Goal: Task Accomplishment & Management: Complete application form

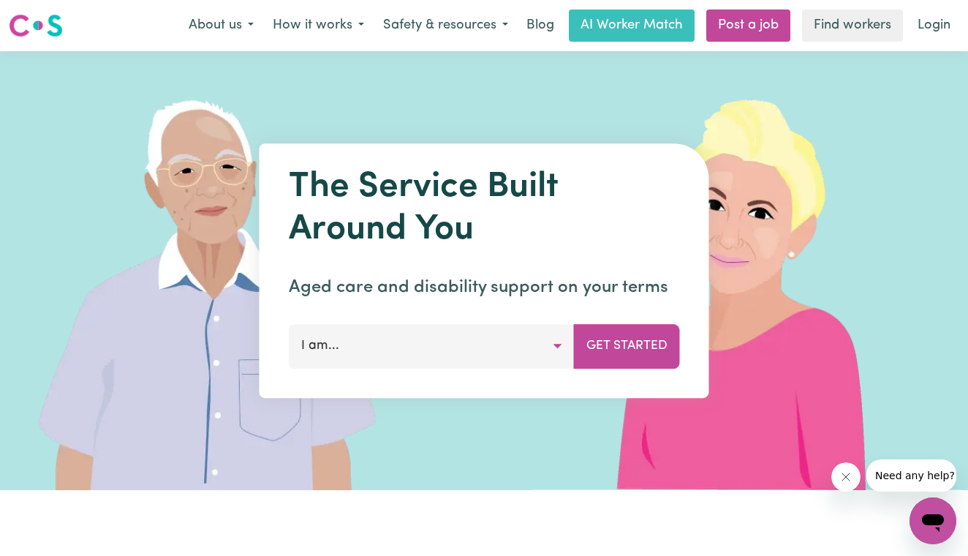
click at [556, 346] on button "I am..." at bounding box center [432, 346] width 286 height 44
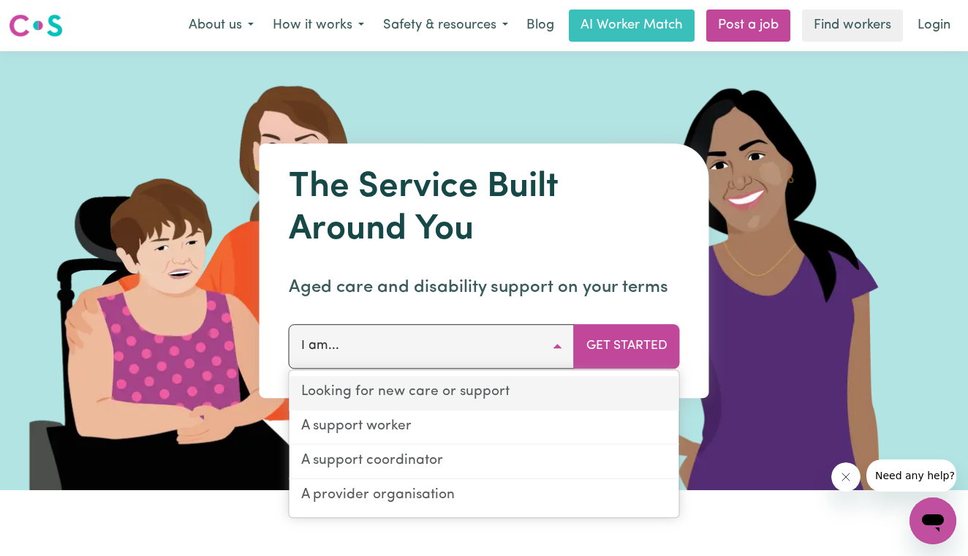
click at [449, 391] on link "Looking for new care or support" at bounding box center [484, 393] width 390 height 34
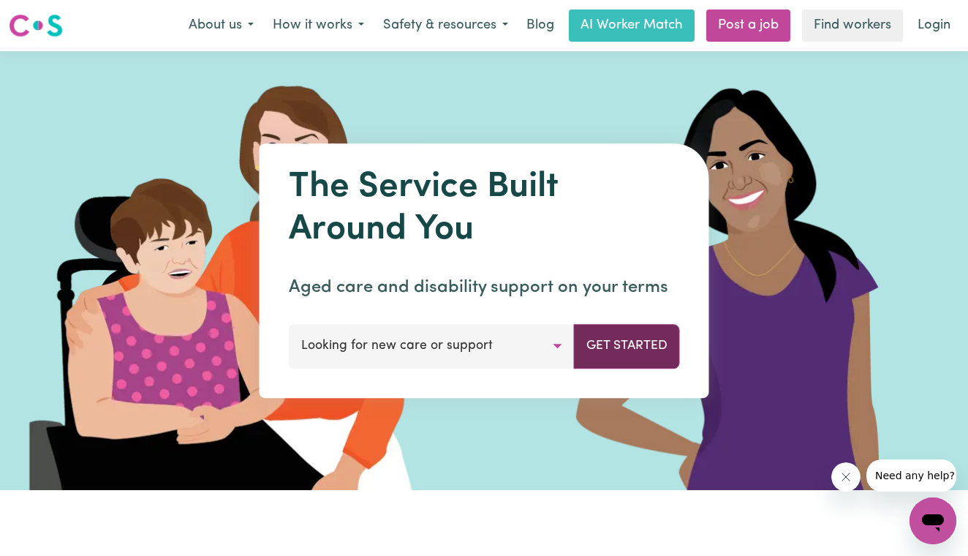
click at [611, 334] on button "Get Started" at bounding box center [627, 346] width 106 height 44
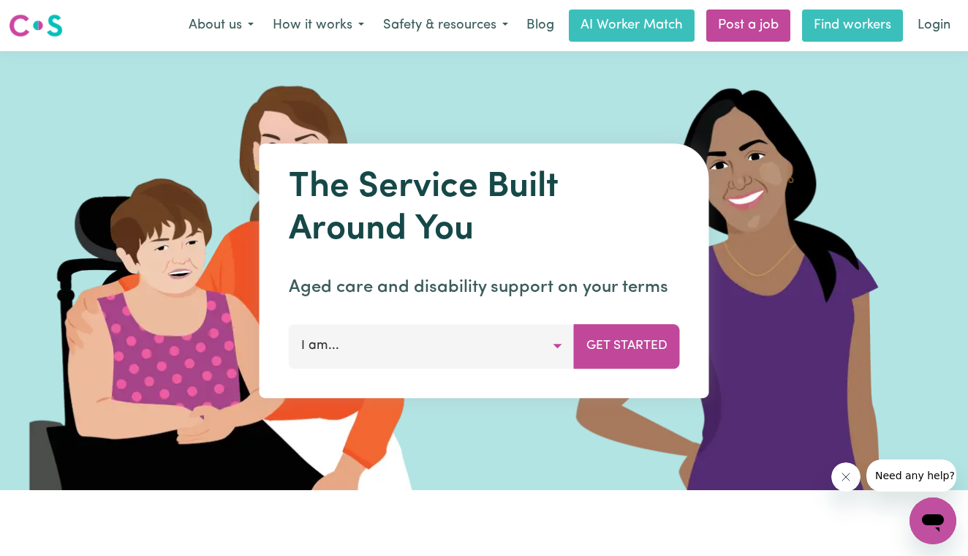
click at [833, 25] on link "Find workers" at bounding box center [852, 26] width 101 height 32
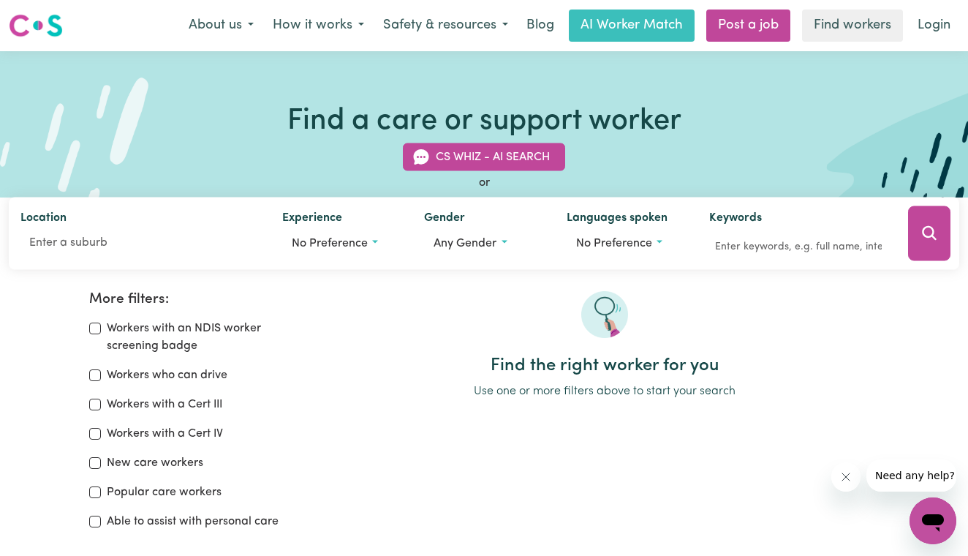
click at [96, 375] on input "Workers who can drive" at bounding box center [95, 375] width 12 height 12
checkbox input "true"
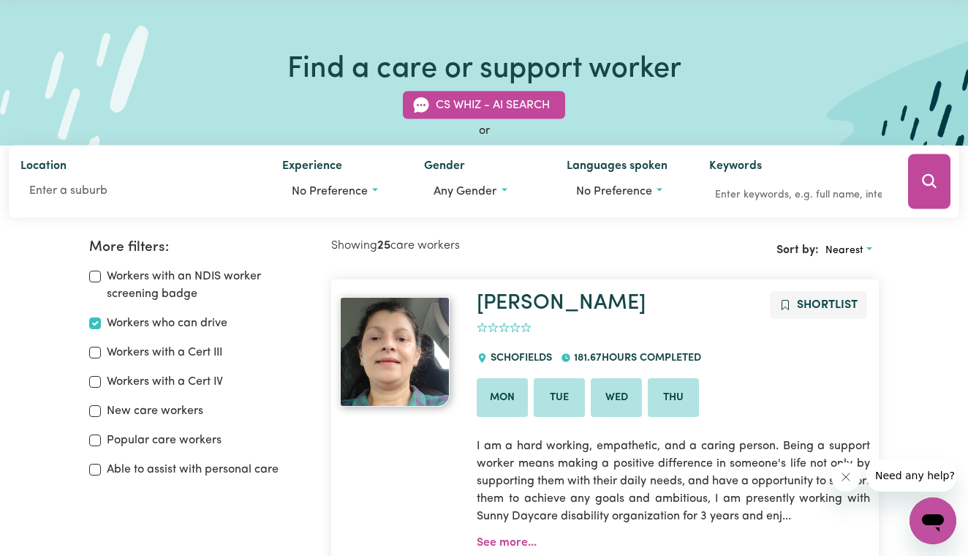
scroll to position [55, 0]
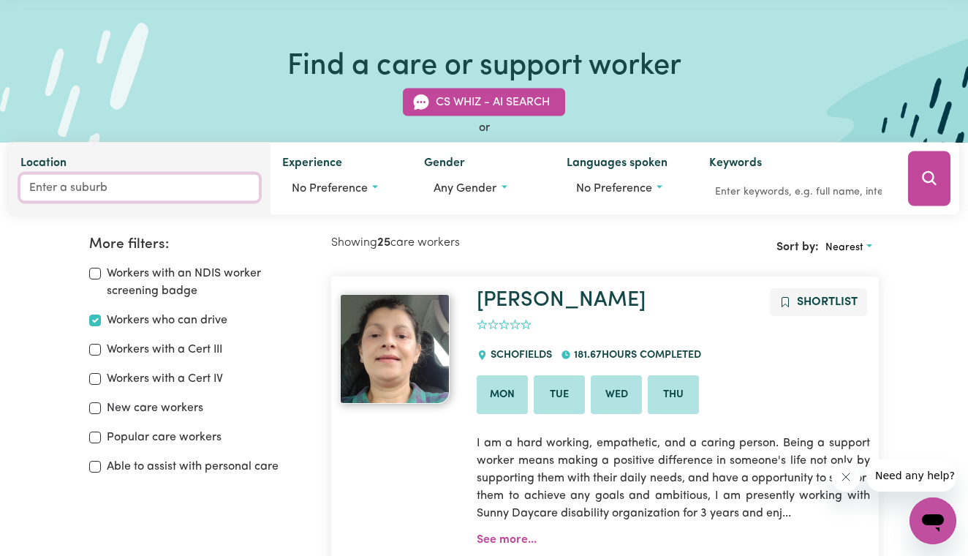
click at [114, 189] on input "Location" at bounding box center [139, 188] width 238 height 26
type input "[DEMOGRAPHIC_DATA]"
type input "mosmaN, [GEOGRAPHIC_DATA], 2088"
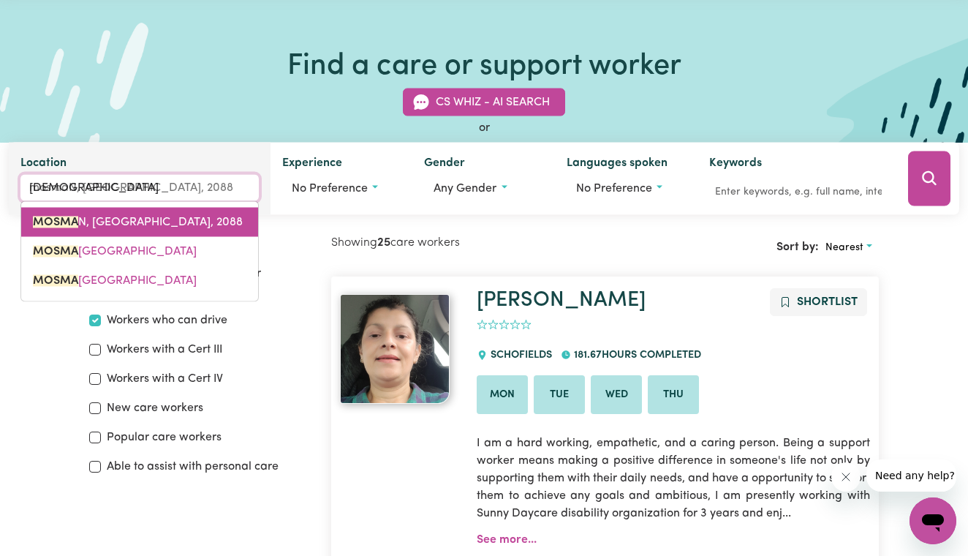
type input "momma"
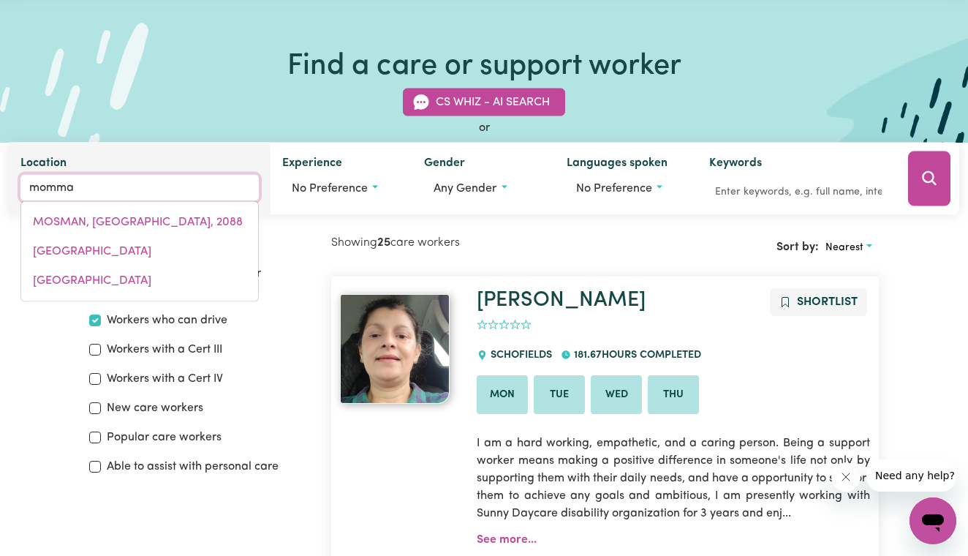
click at [44, 226] on span "MOSMAN, [GEOGRAPHIC_DATA], 2088" at bounding box center [138, 222] width 210 height 12
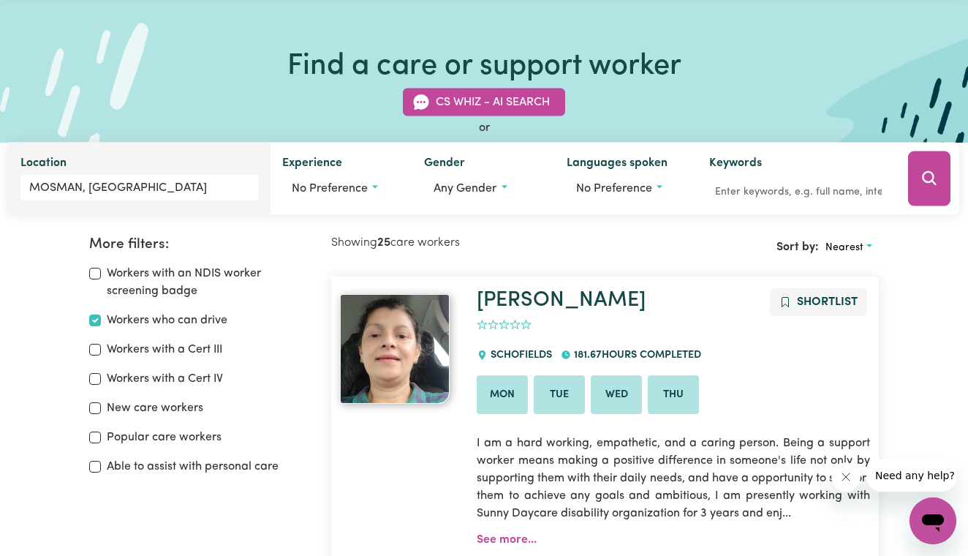
click at [96, 434] on input "Popular care workers" at bounding box center [95, 437] width 12 height 12
checkbox input "true"
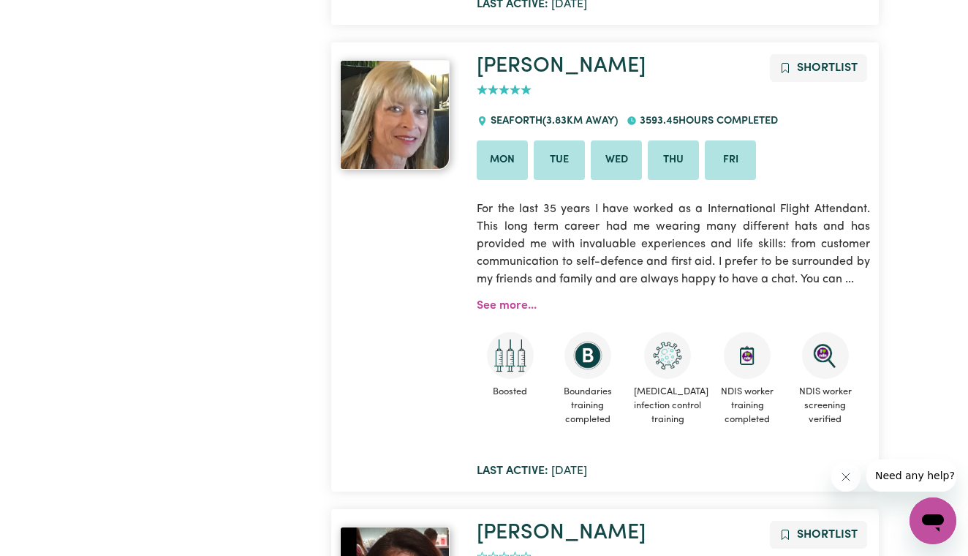
scroll to position [772, 0]
click at [501, 300] on link "See more..." at bounding box center [507, 306] width 60 height 12
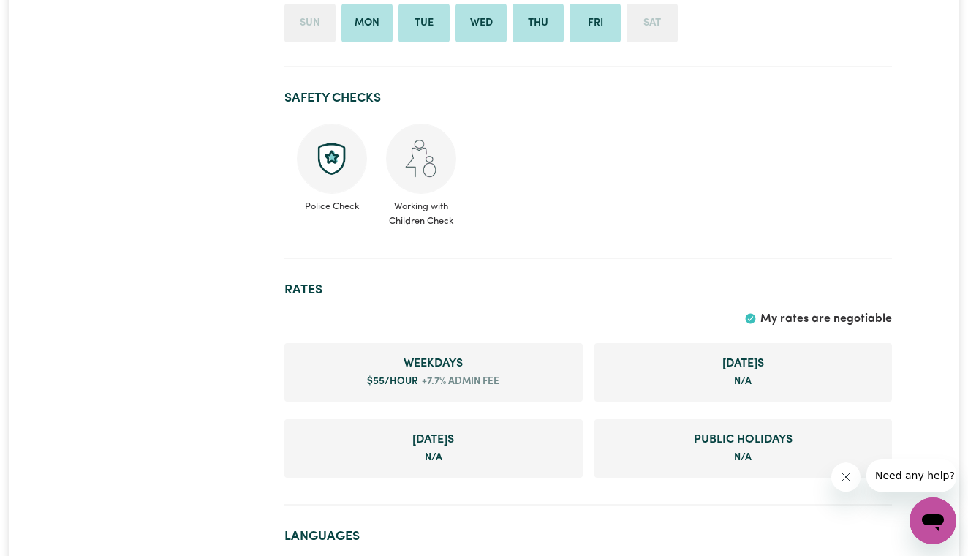
scroll to position [785, 0]
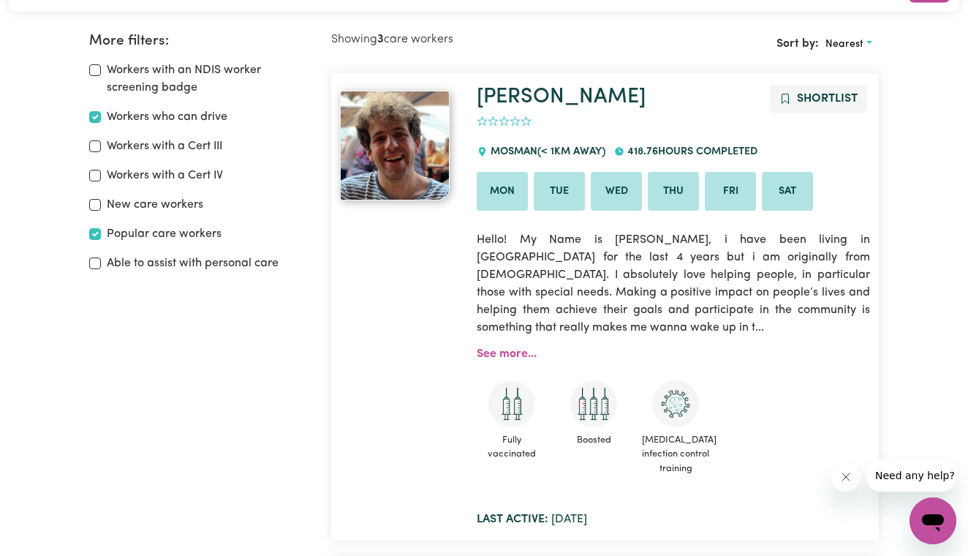
scroll to position [257, 0]
click at [97, 120] on input "Workers who can drive" at bounding box center [95, 118] width 12 height 12
checkbox input "false"
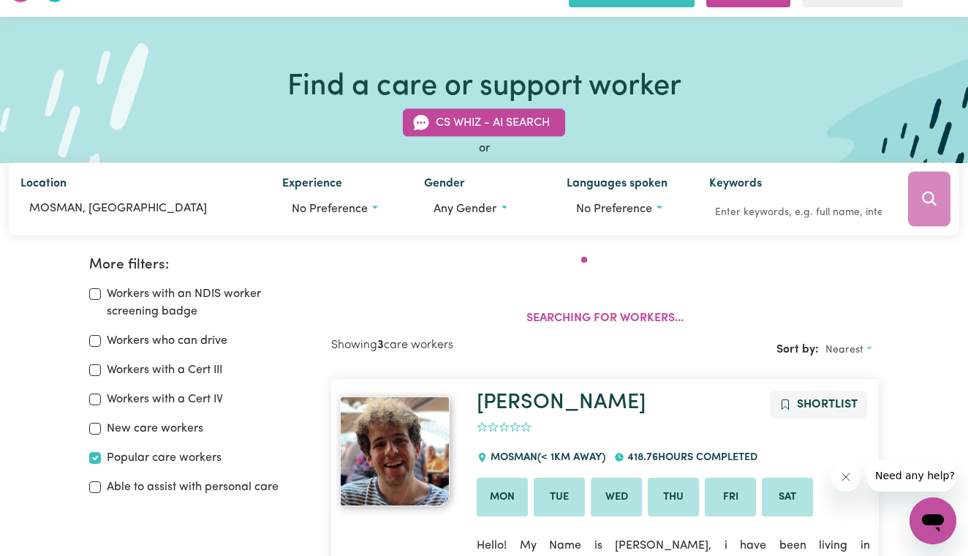
scroll to position [33, 0]
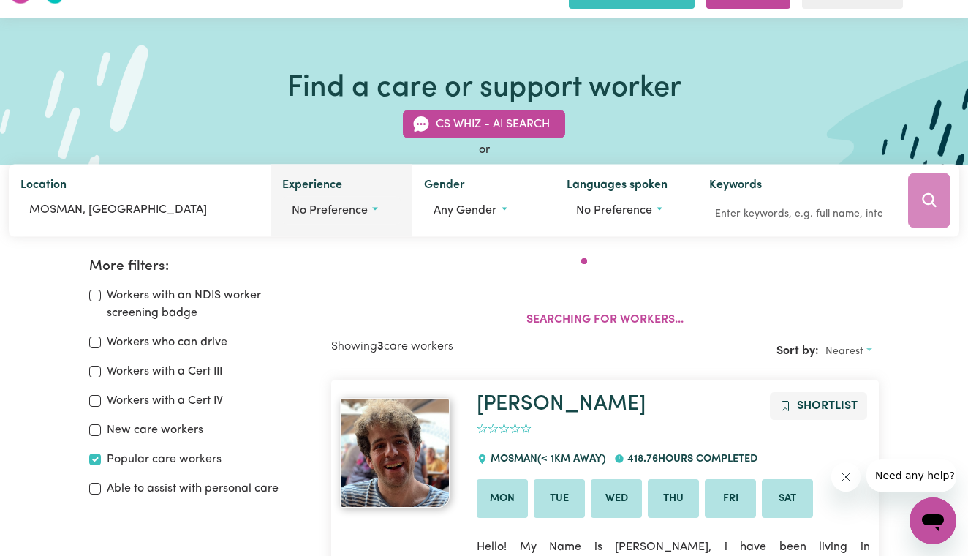
click at [374, 211] on button "No preference" at bounding box center [341, 211] width 119 height 28
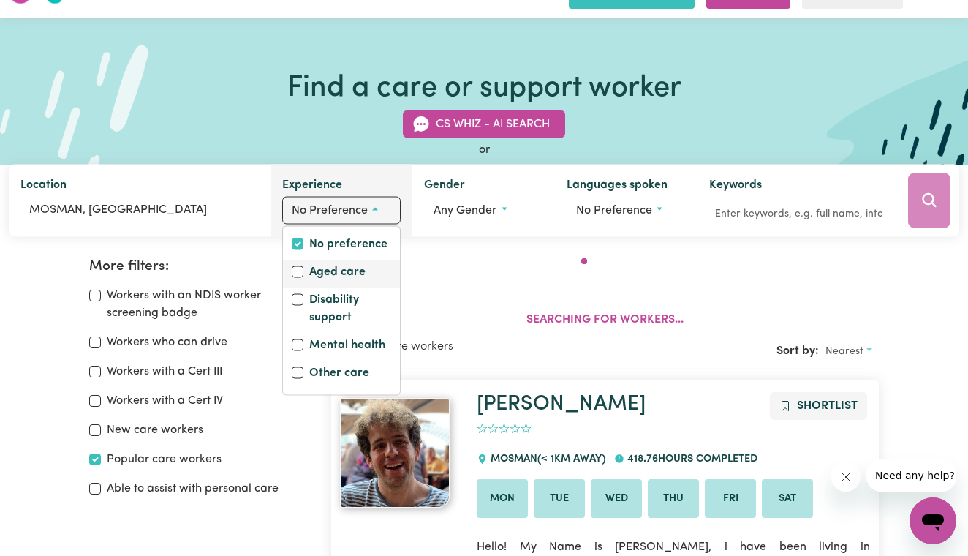
click at [324, 273] on label "Aged care" at bounding box center [337, 273] width 56 height 20
click at [303, 273] on input "Aged care" at bounding box center [298, 272] width 12 height 12
checkbox input "true"
checkbox input "false"
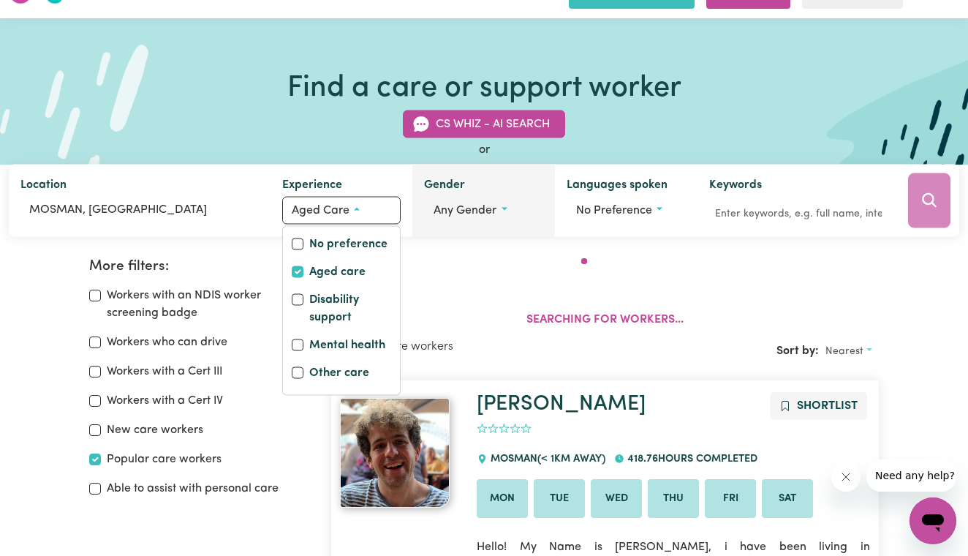
click at [469, 205] on span "Any gender" at bounding box center [464, 211] width 63 height 12
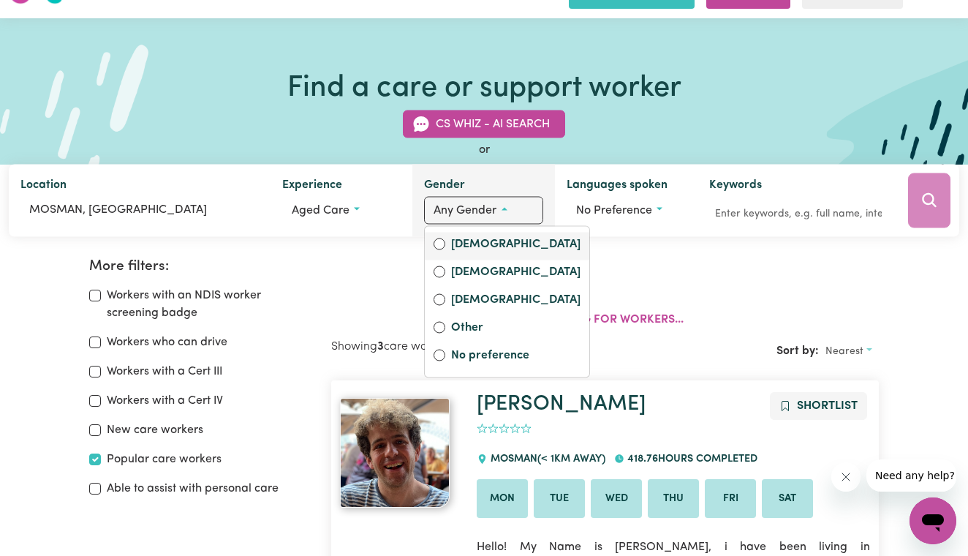
click at [465, 242] on label "[DEMOGRAPHIC_DATA]" at bounding box center [515, 245] width 129 height 20
click at [445, 242] on input "[DEMOGRAPHIC_DATA]" at bounding box center [439, 244] width 12 height 12
radio input "true"
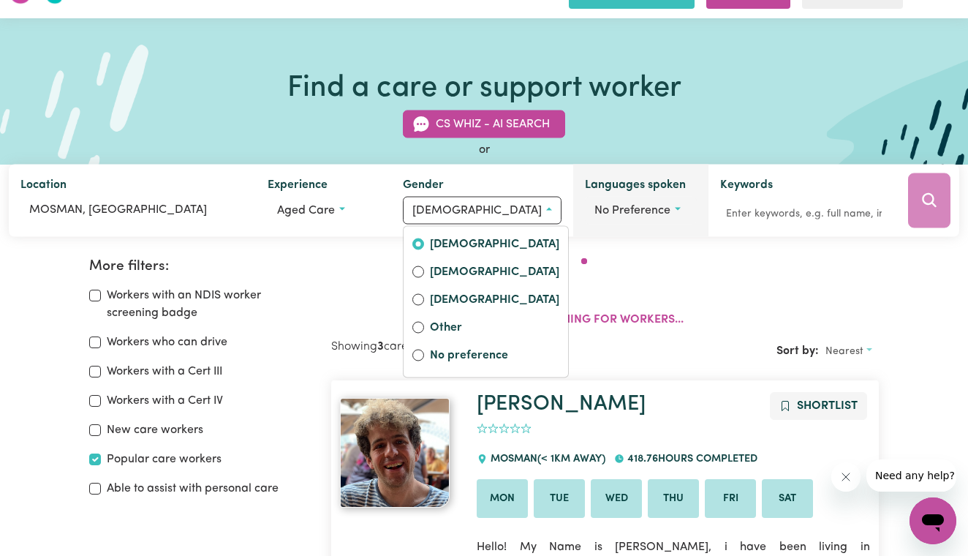
click at [599, 211] on span "No preference" at bounding box center [632, 211] width 76 height 12
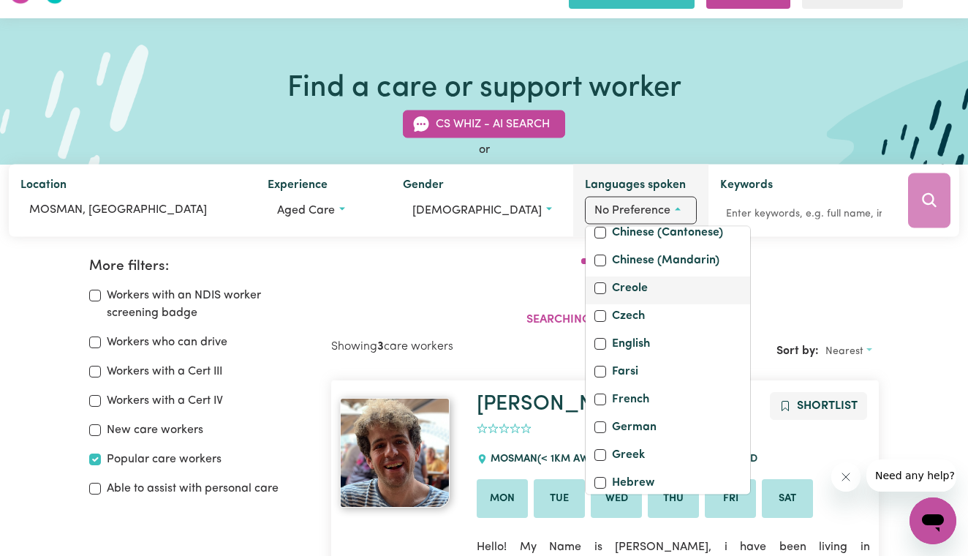
scroll to position [172, 0]
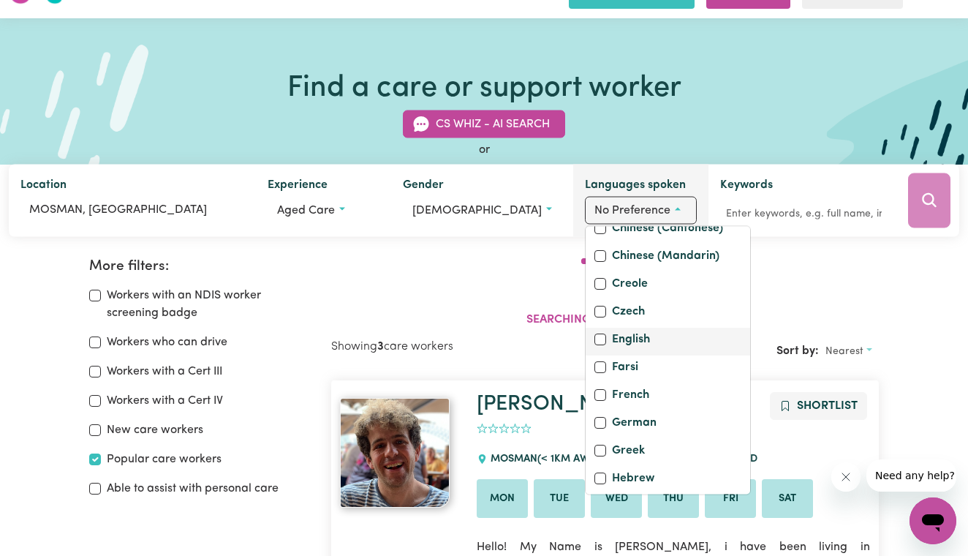
click at [612, 351] on label "English" at bounding box center [631, 340] width 38 height 20
click at [606, 345] on input "English" at bounding box center [600, 339] width 12 height 12
checkbox input "true"
checkbox input "false"
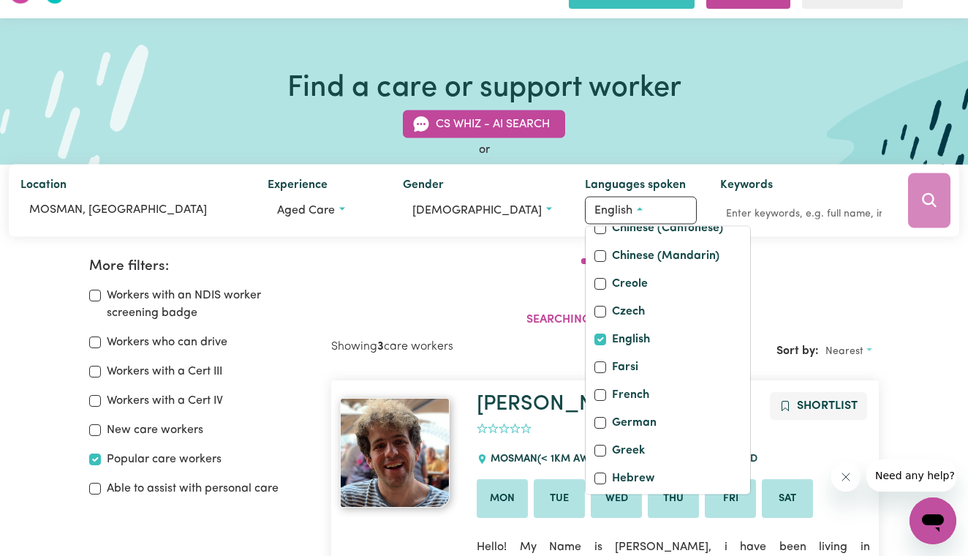
click at [922, 208] on div at bounding box center [929, 200] width 60 height 72
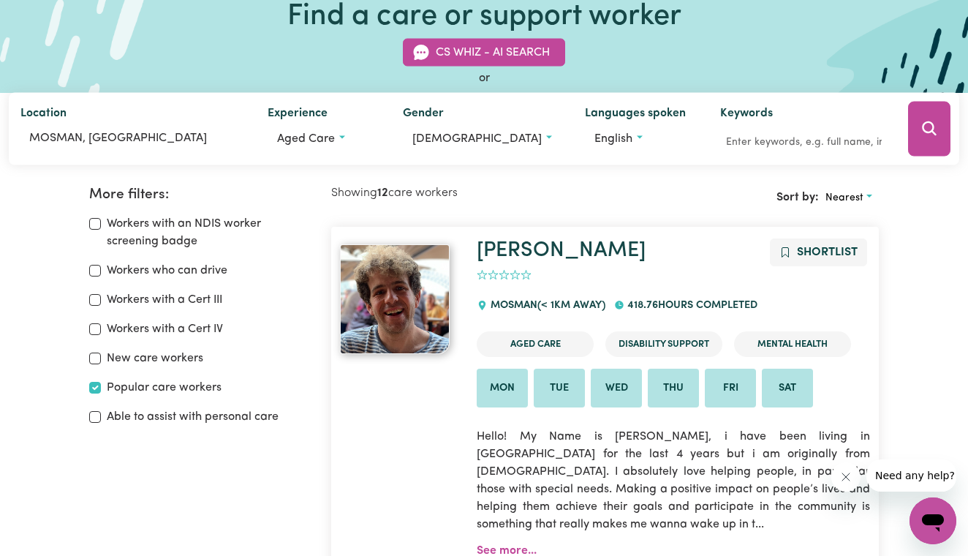
scroll to position [97, 0]
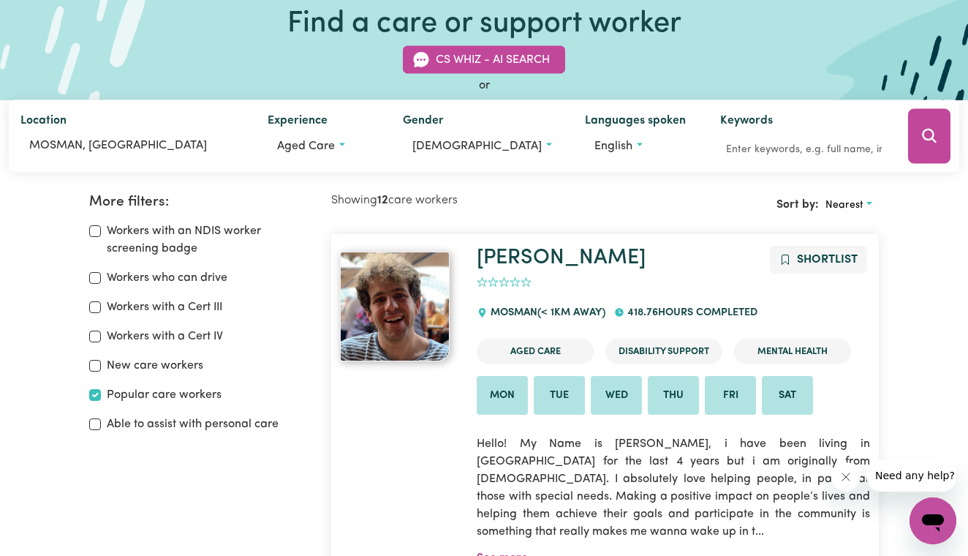
click at [97, 278] on input "Workers who can drive" at bounding box center [95, 278] width 12 height 12
checkbox input "true"
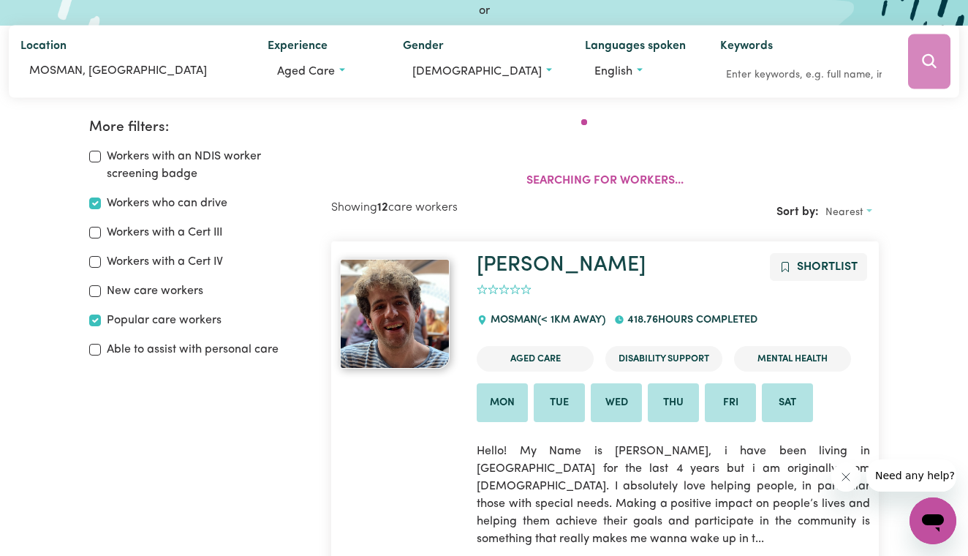
scroll to position [244, 0]
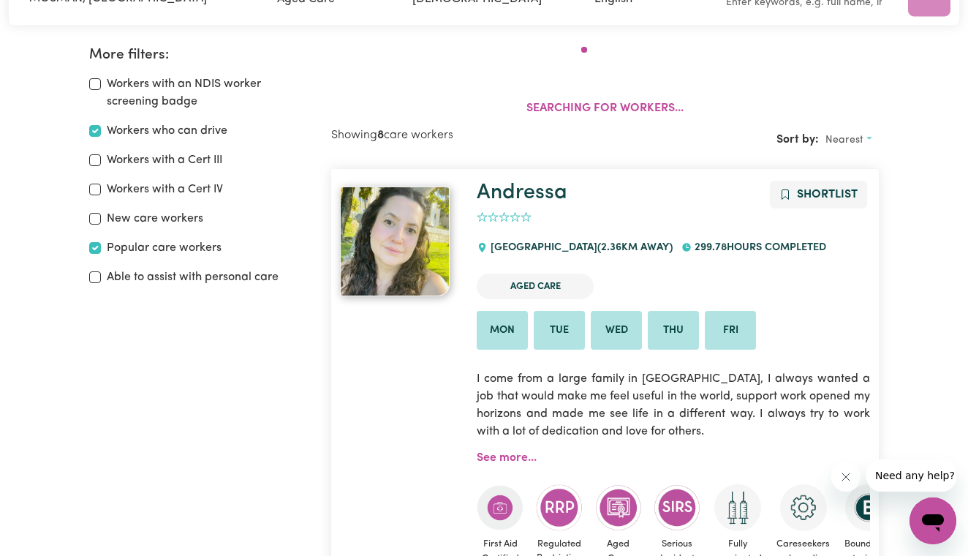
scroll to position [97, 0]
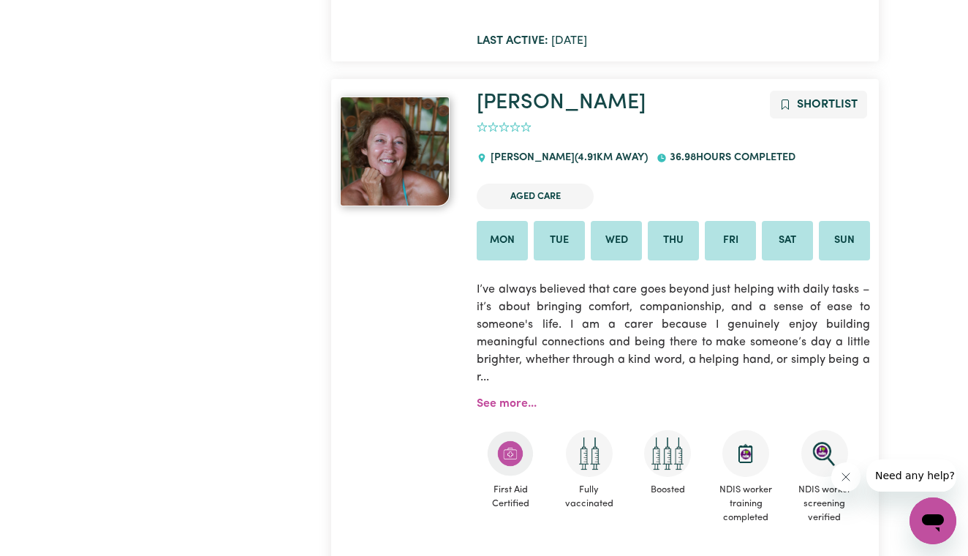
scroll to position [1791, 0]
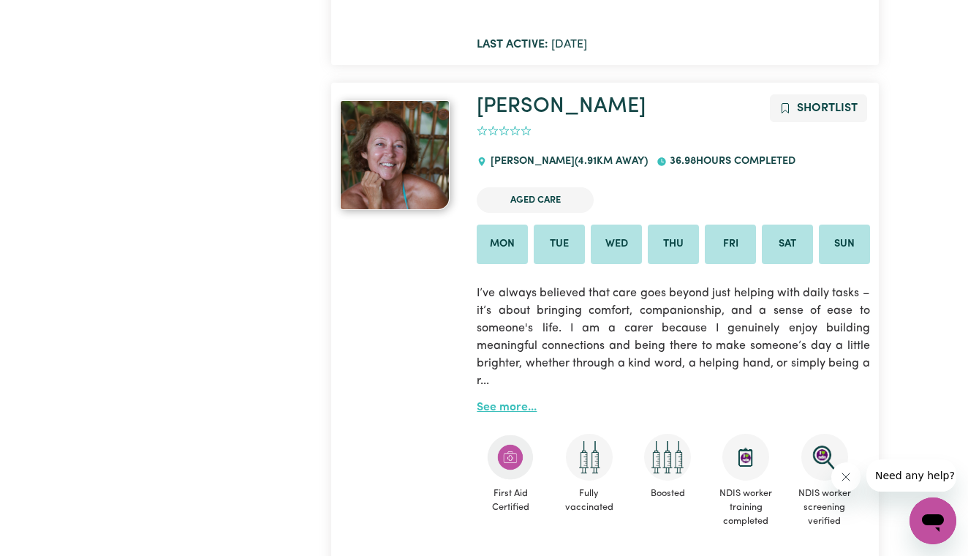
click at [489, 401] on link "See more..." at bounding box center [507, 407] width 60 height 12
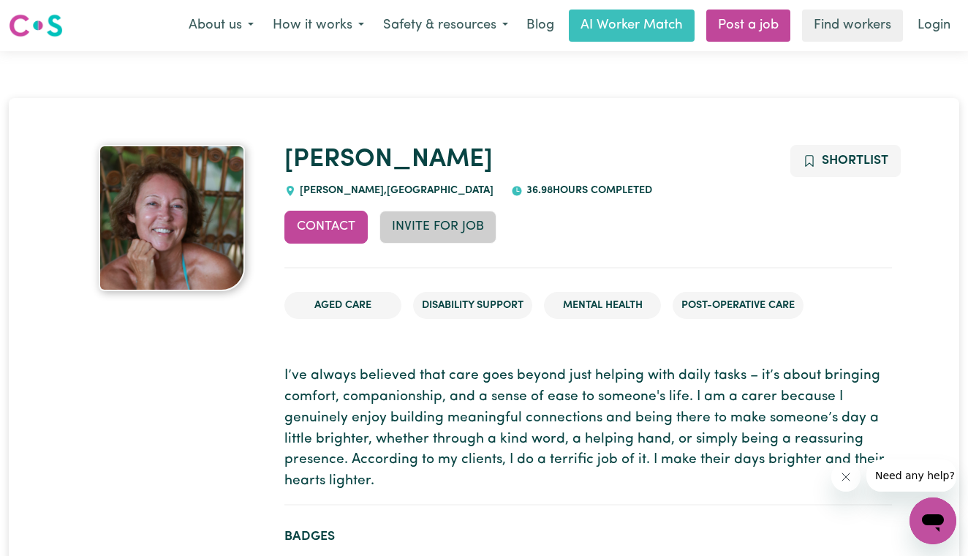
click at [439, 230] on button "Invite for Job" at bounding box center [437, 227] width 117 height 32
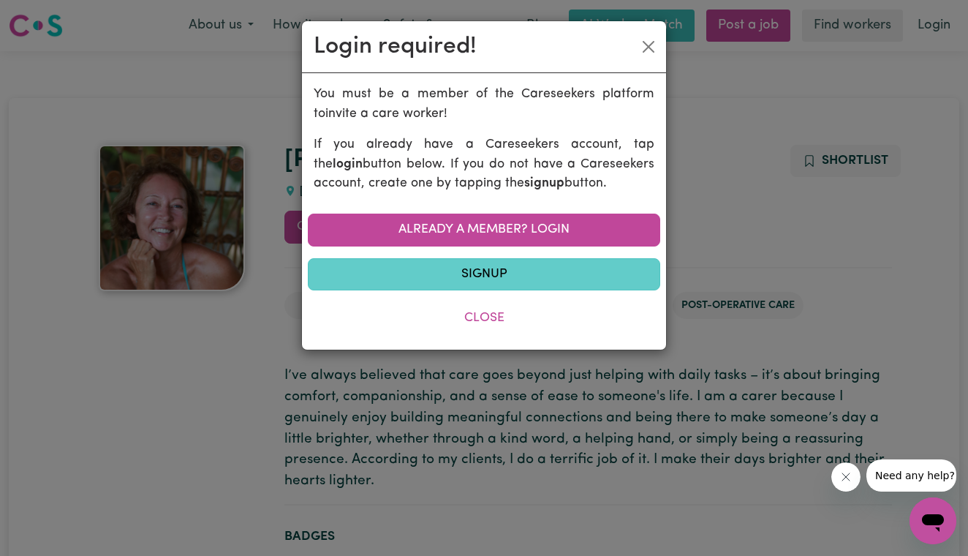
click at [474, 267] on link "Signup" at bounding box center [484, 274] width 352 height 32
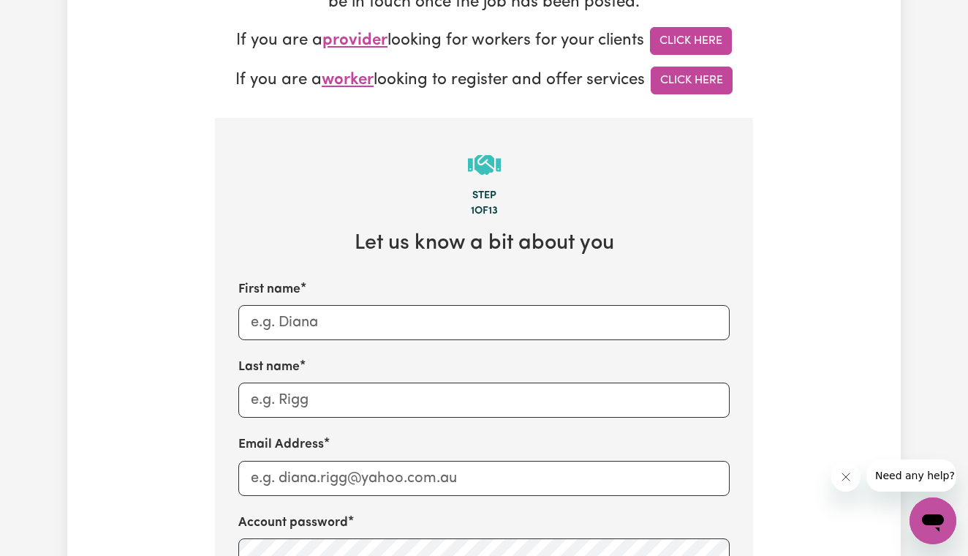
scroll to position [404, 0]
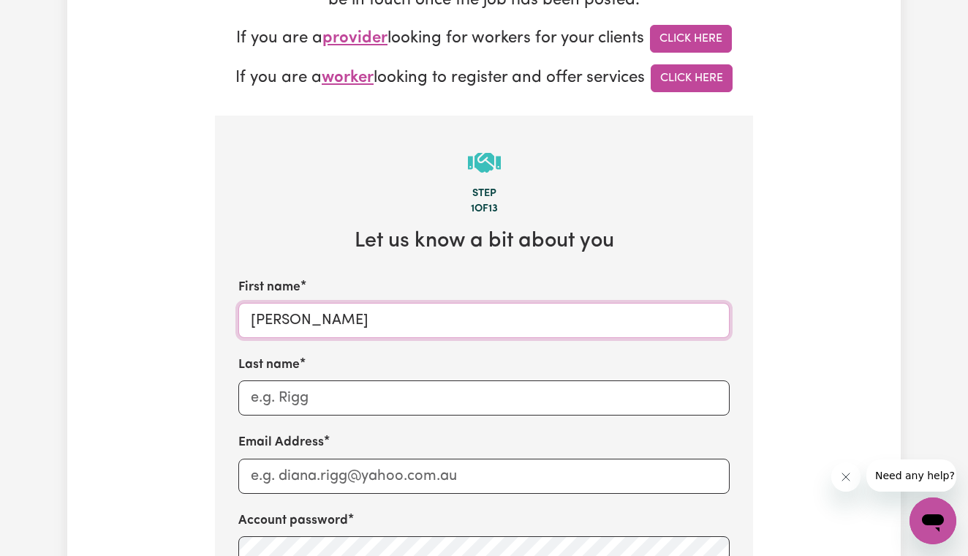
type input "[PERSON_NAME]"
type input "Valeontis"
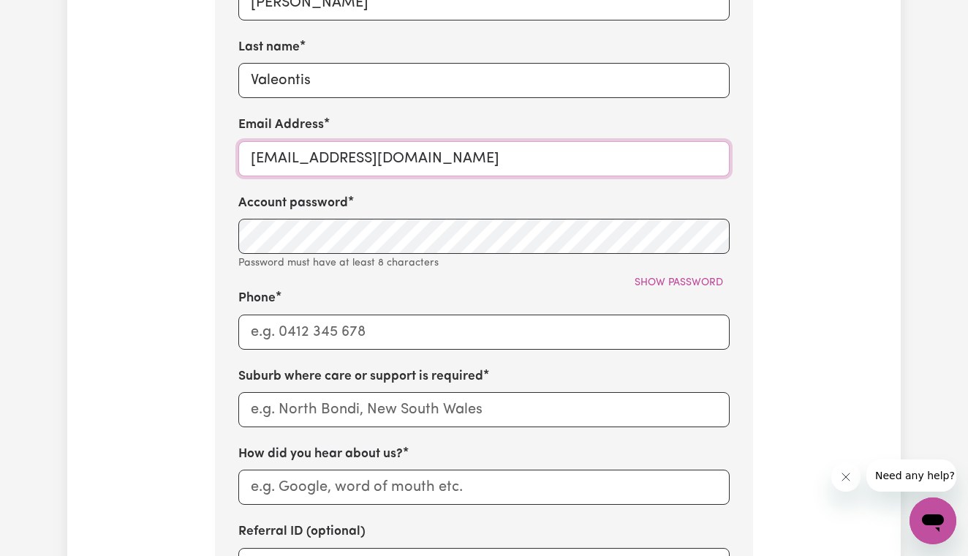
scroll to position [721, 0]
type input "[EMAIL_ADDRESS][DOMAIN_NAME]"
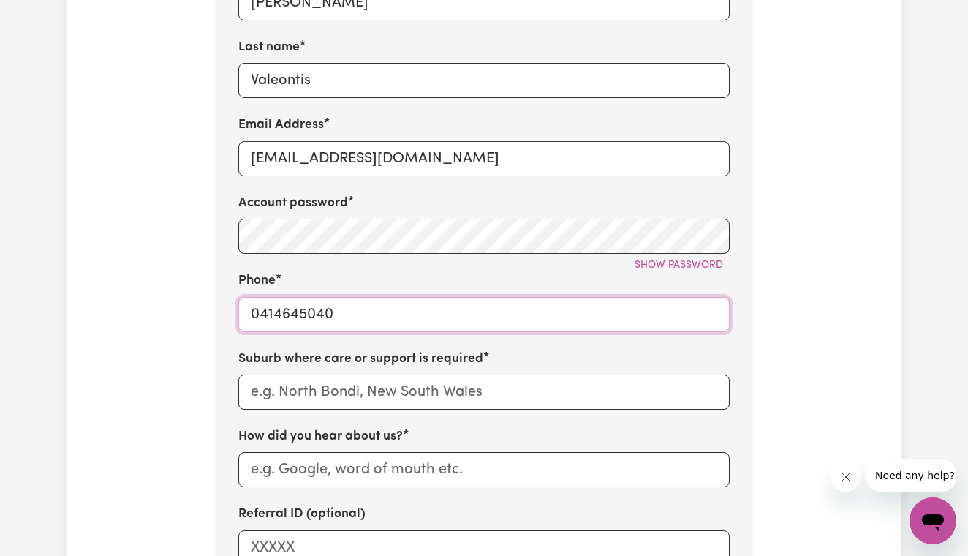
type input "0414645040"
click at [363, 389] on input "text" at bounding box center [483, 391] width 491 height 35
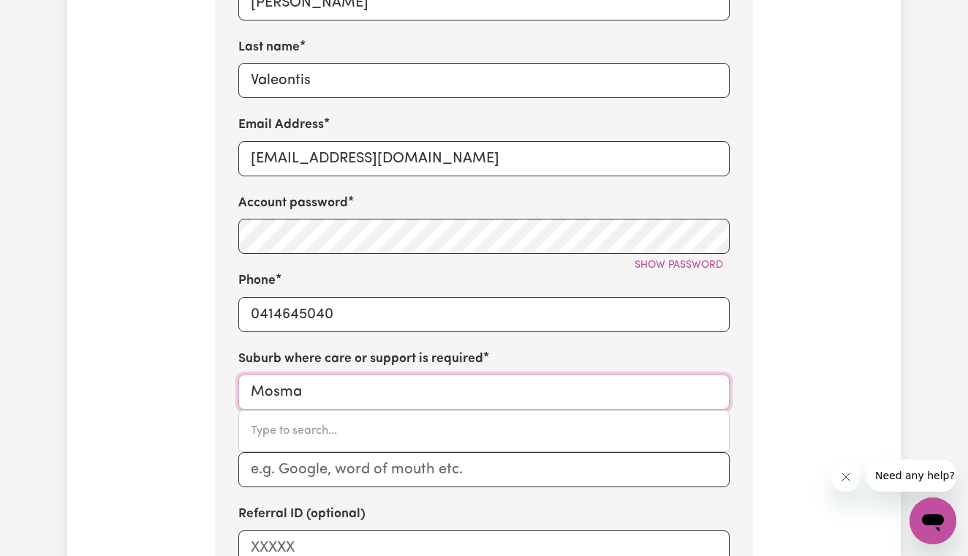
type input "Mosman"
type input "Mosman, [GEOGRAPHIC_DATA], 2088"
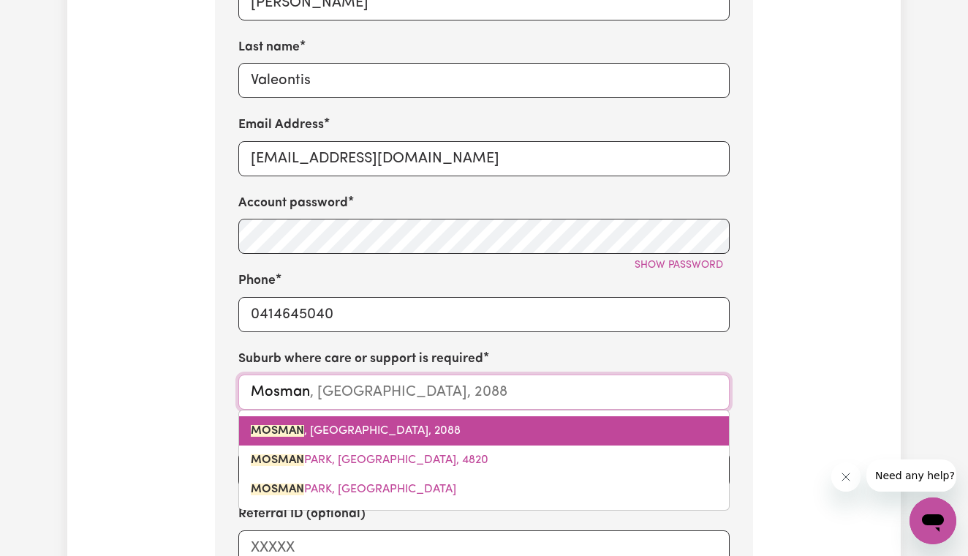
click at [348, 425] on span "MOSMAN , [GEOGRAPHIC_DATA], 2088" at bounding box center [356, 431] width 210 height 12
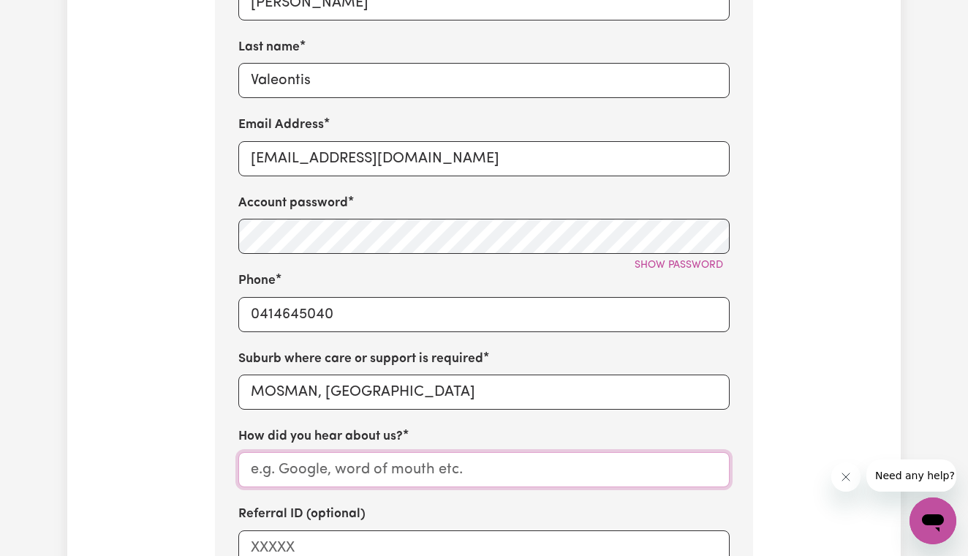
click at [350, 458] on input "How did you hear about us?" at bounding box center [483, 469] width 491 height 35
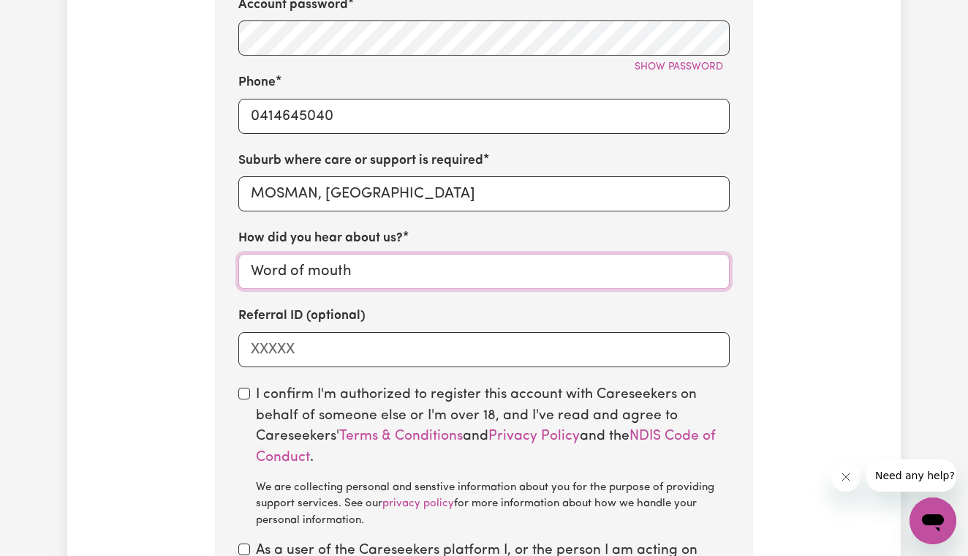
scroll to position [936, 0]
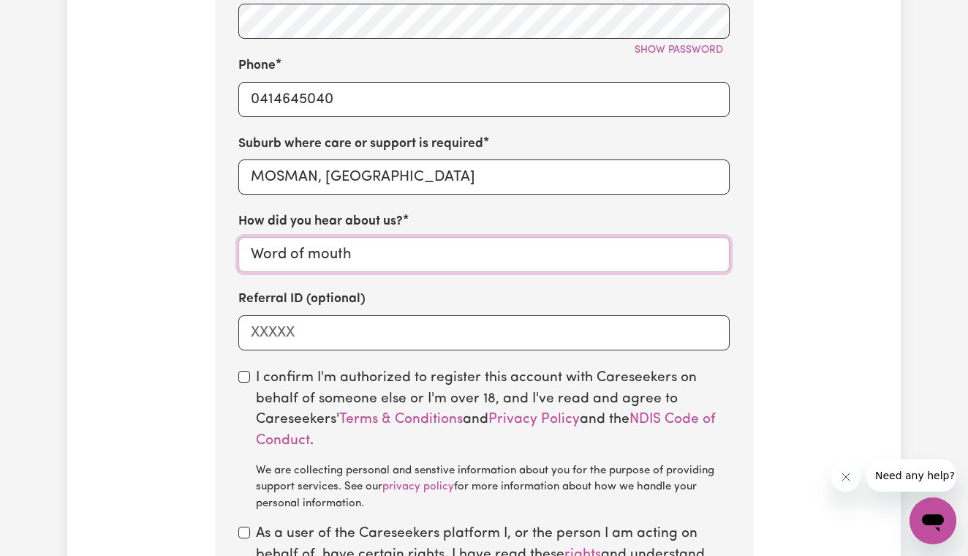
type input "Word of mouth"
click at [242, 371] on input "checkbox" at bounding box center [244, 377] width 12 height 12
checkbox input "true"
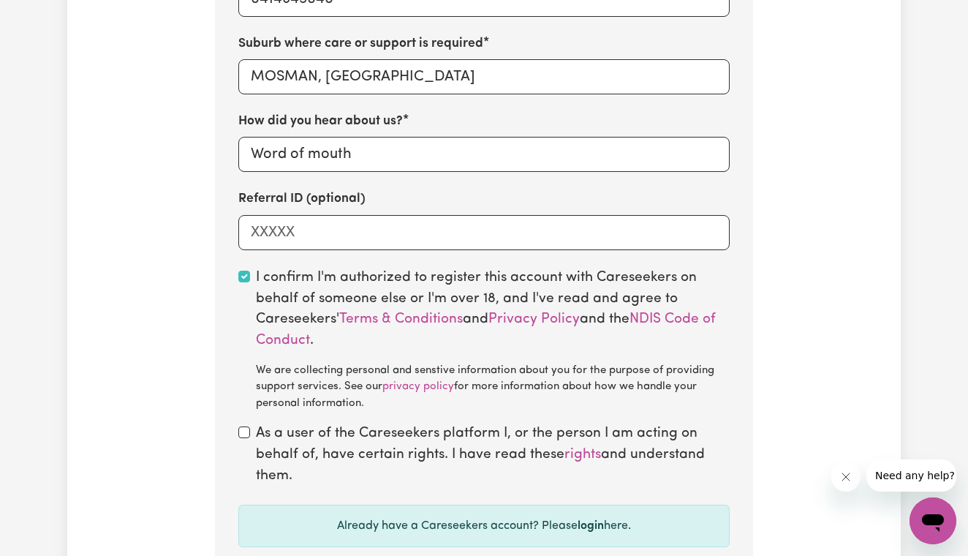
scroll to position [1066, 0]
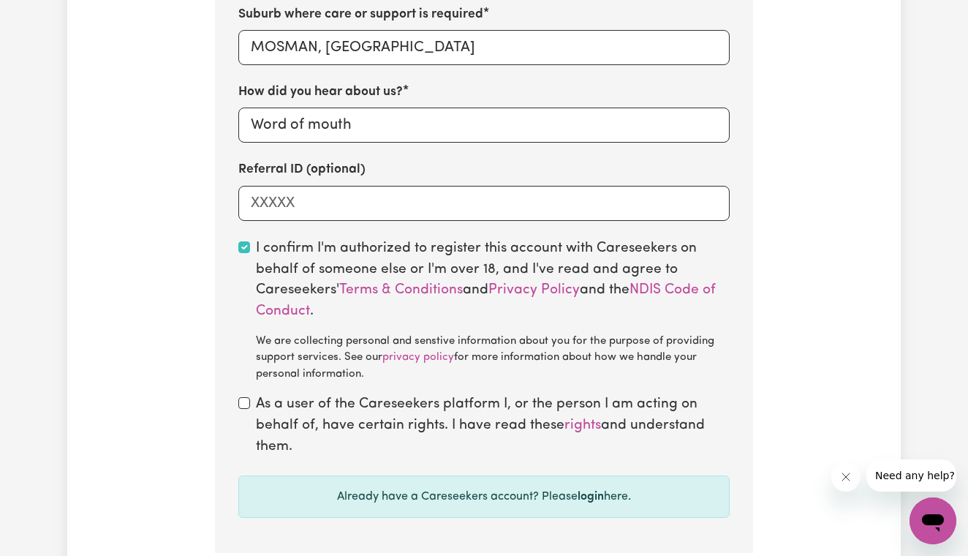
click at [241, 397] on input "checkbox" at bounding box center [244, 403] width 12 height 12
checkbox input "true"
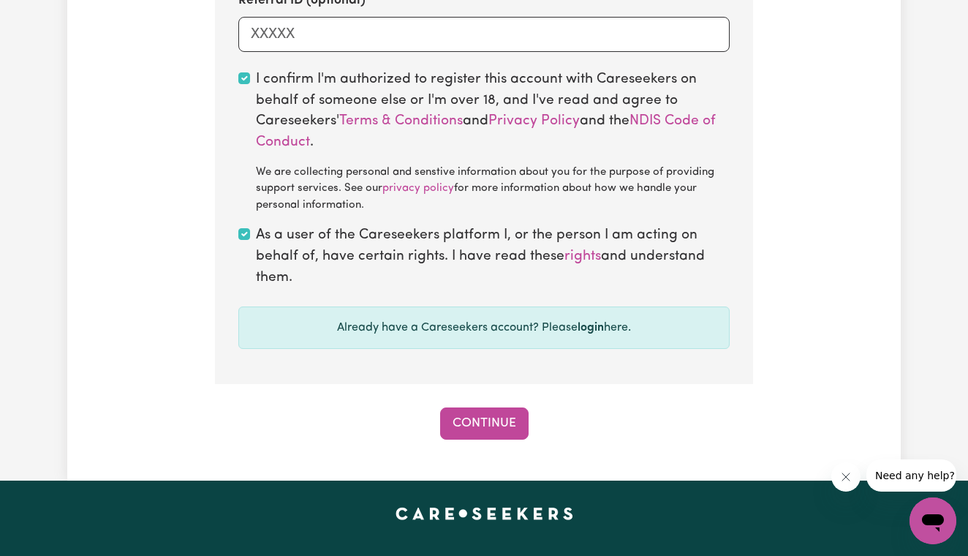
scroll to position [1240, 0]
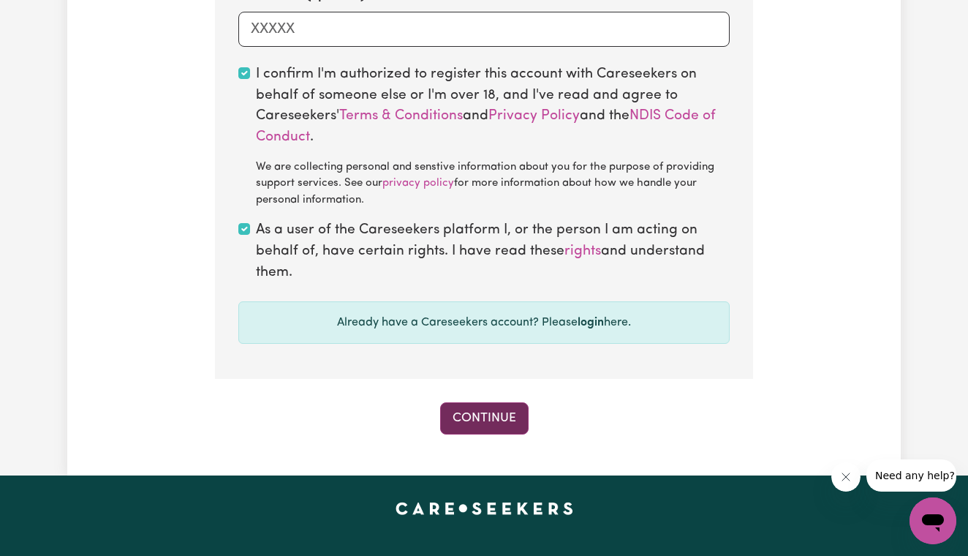
click at [454, 404] on button "Continue" at bounding box center [484, 418] width 88 height 32
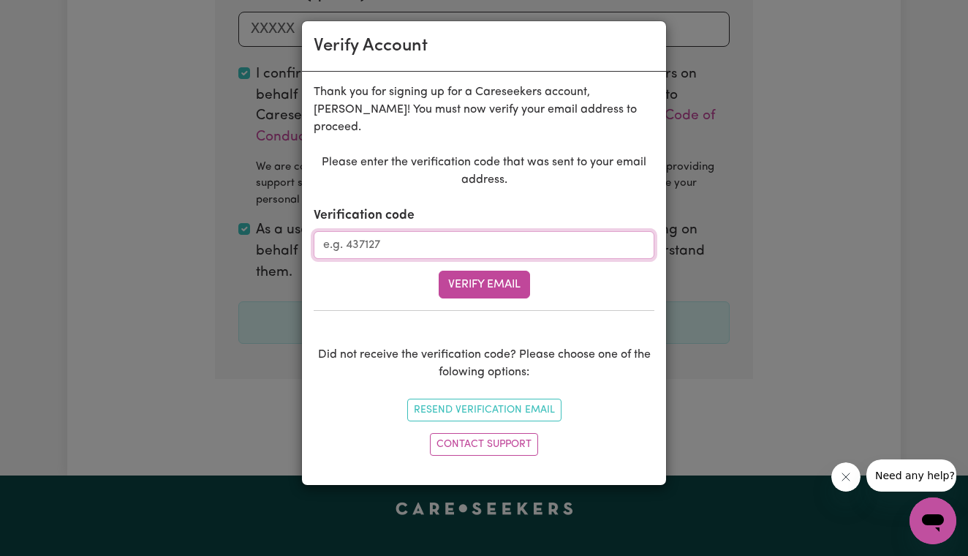
click at [401, 231] on input "Verification code" at bounding box center [484, 245] width 341 height 28
type input "240717"
click at [467, 271] on button "Verify Email" at bounding box center [484, 284] width 91 height 28
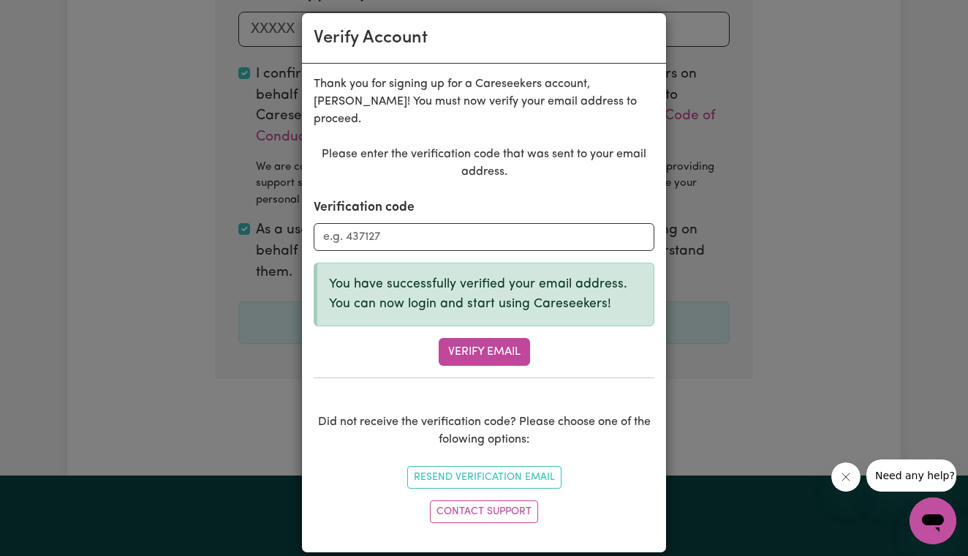
scroll to position [7, 0]
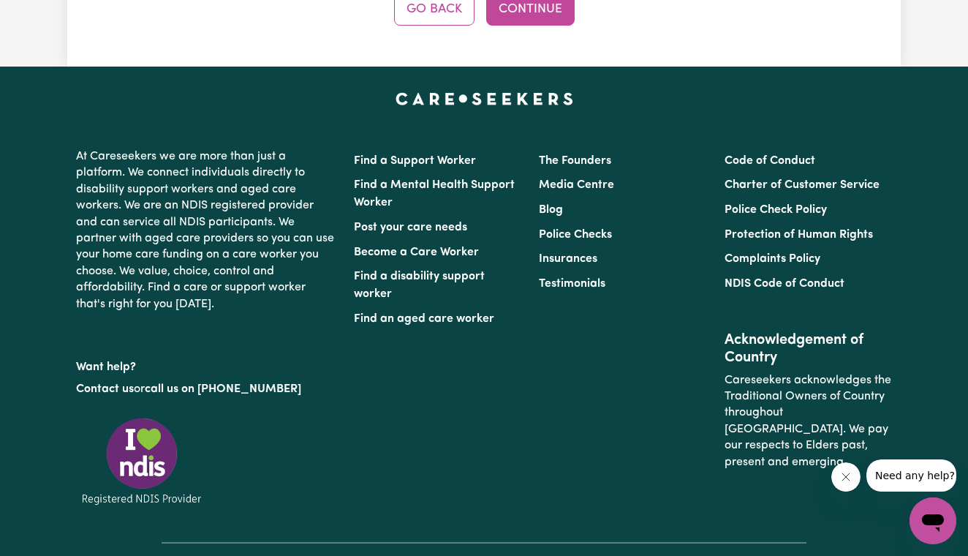
scroll to position [516, 0]
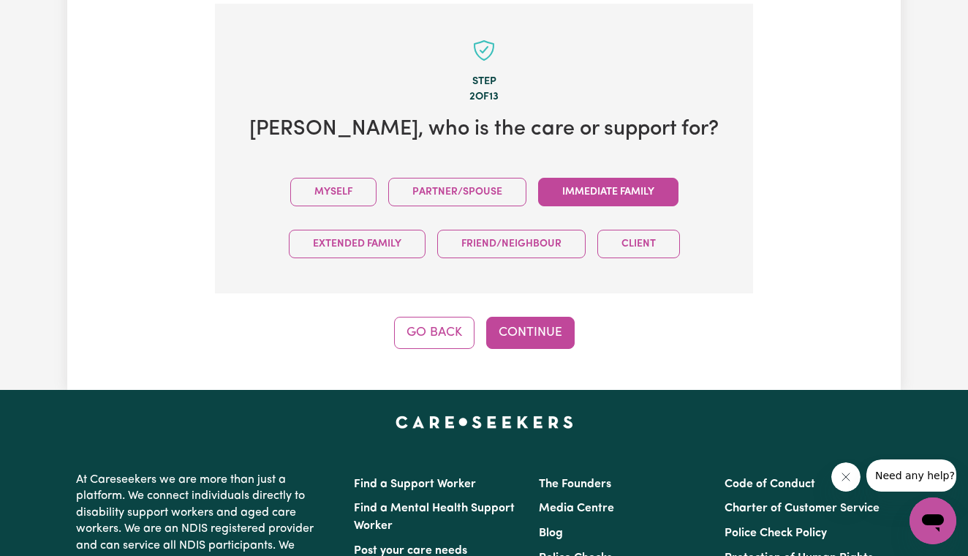
click at [553, 183] on button "Immediate Family" at bounding box center [608, 192] width 140 height 29
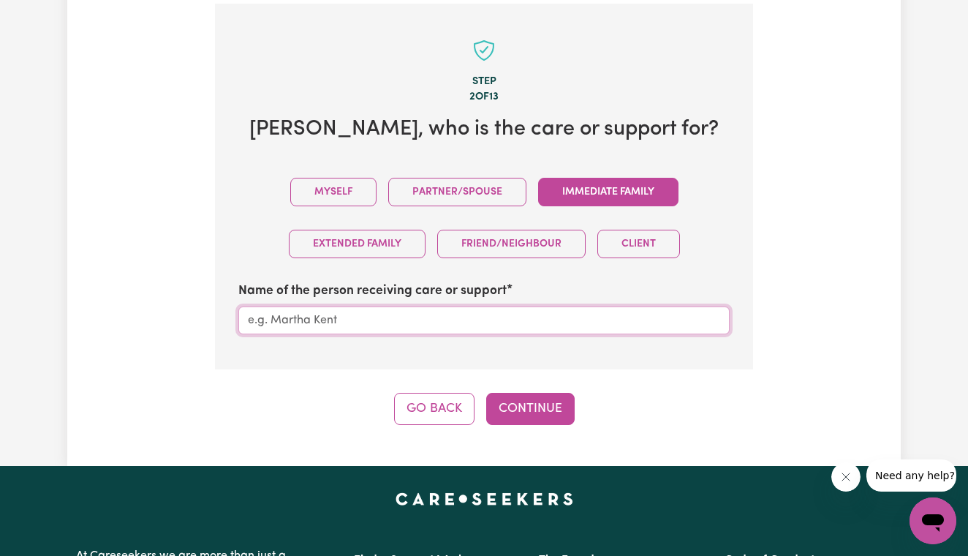
click at [446, 317] on input "Name of the person receiving care or support" at bounding box center [483, 320] width 491 height 28
type input "[PERSON_NAME]"
click at [510, 405] on button "Continue" at bounding box center [530, 409] width 88 height 32
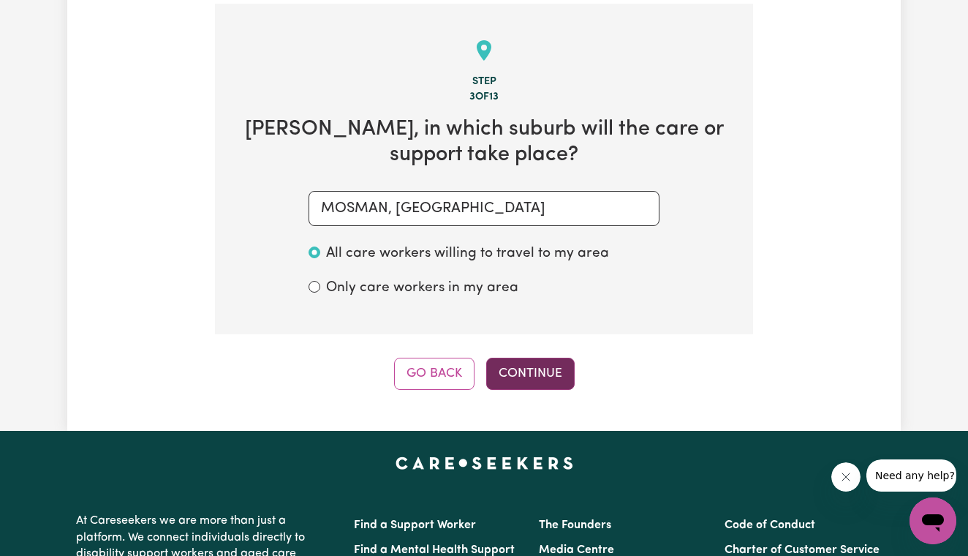
click at [517, 360] on button "Continue" at bounding box center [530, 373] width 88 height 32
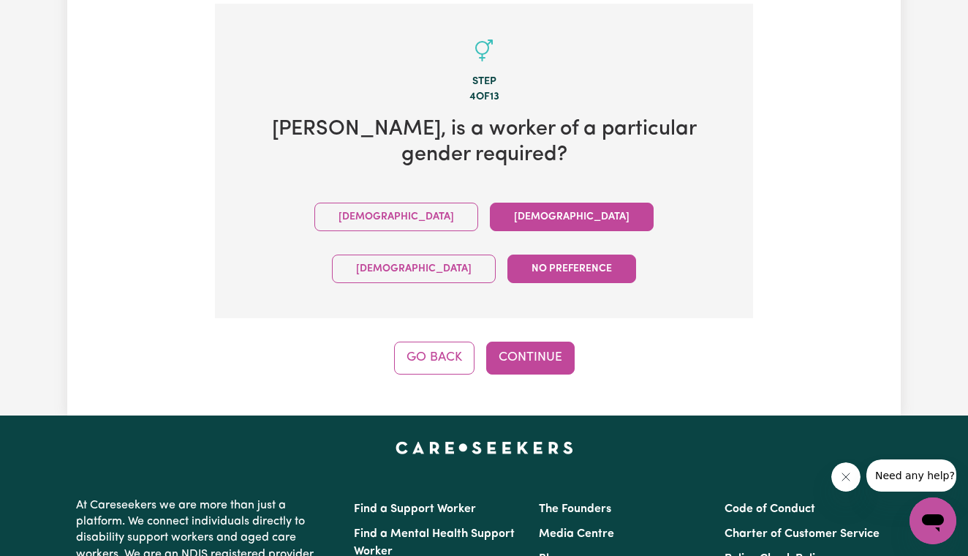
click at [490, 209] on button "[DEMOGRAPHIC_DATA]" at bounding box center [572, 216] width 164 height 29
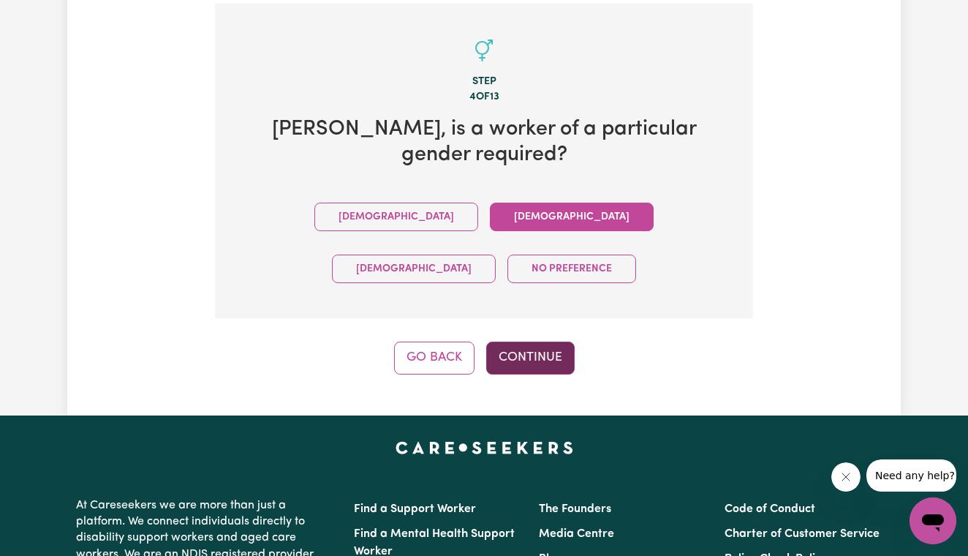
click at [507, 341] on button "Continue" at bounding box center [530, 357] width 88 height 32
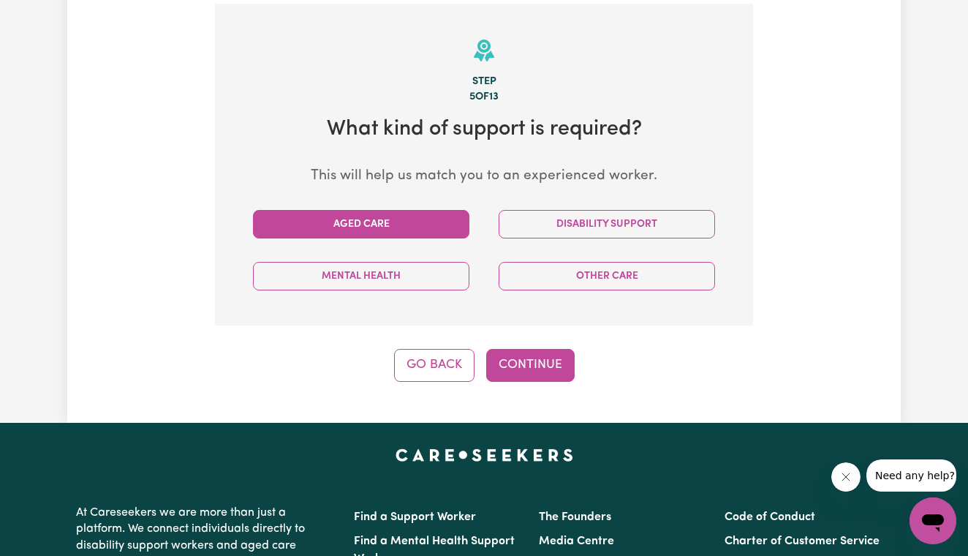
click at [409, 215] on button "Aged Care" at bounding box center [361, 224] width 216 height 29
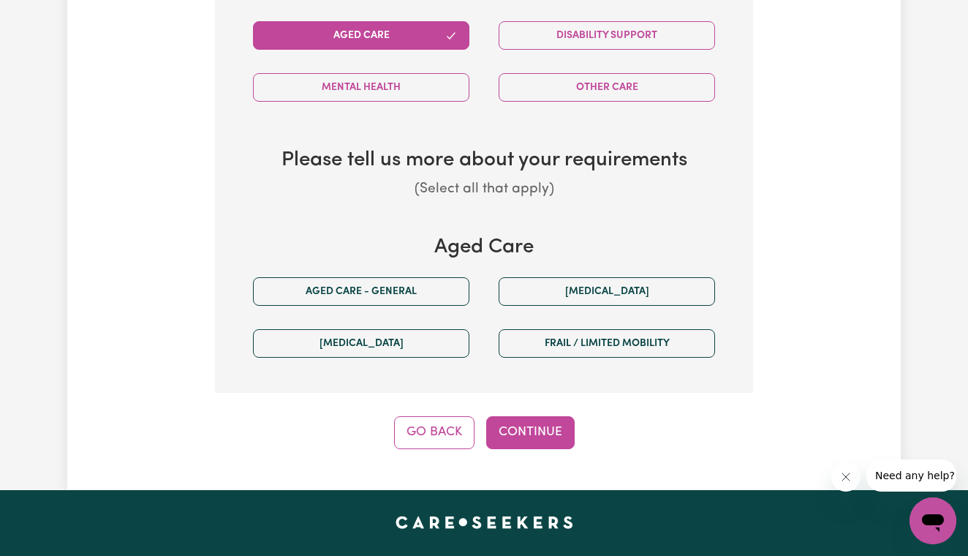
scroll to position [721, 0]
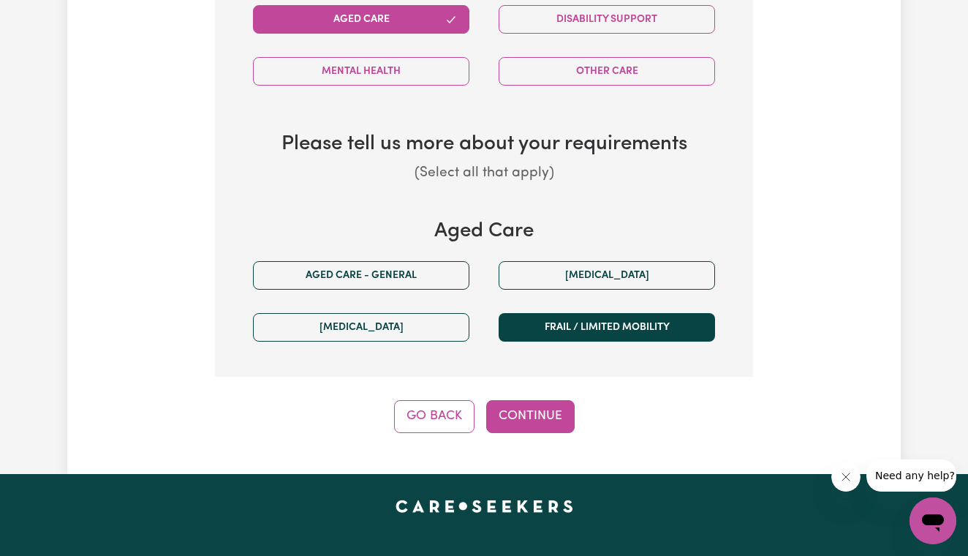
click at [524, 319] on button "Frail / limited mobility" at bounding box center [606, 327] width 216 height 29
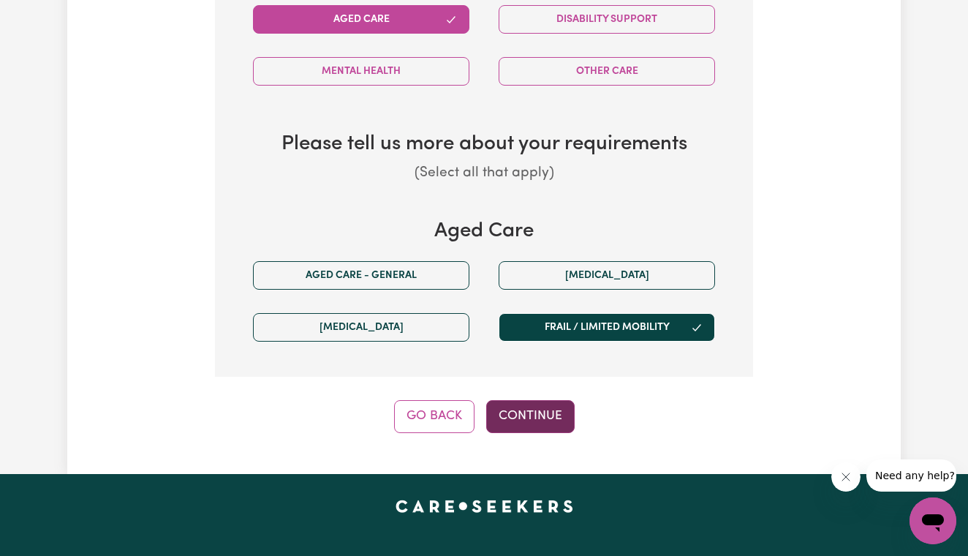
click at [549, 409] on button "Continue" at bounding box center [530, 416] width 88 height 32
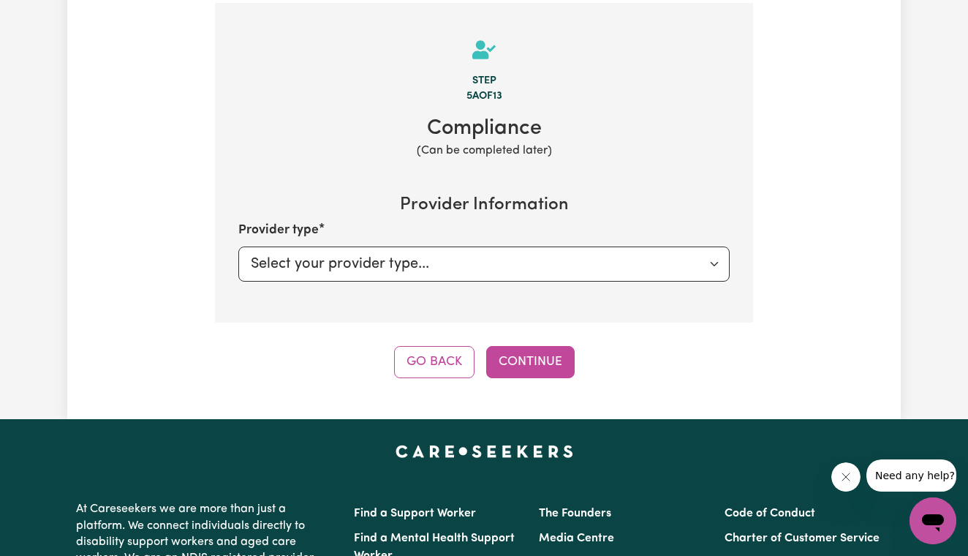
scroll to position [516, 0]
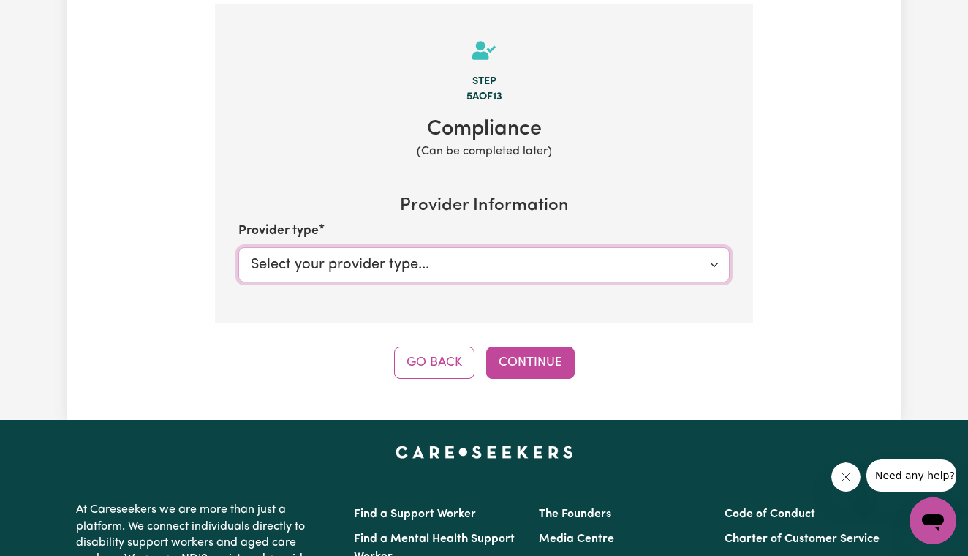
select select "PRIVATELY"
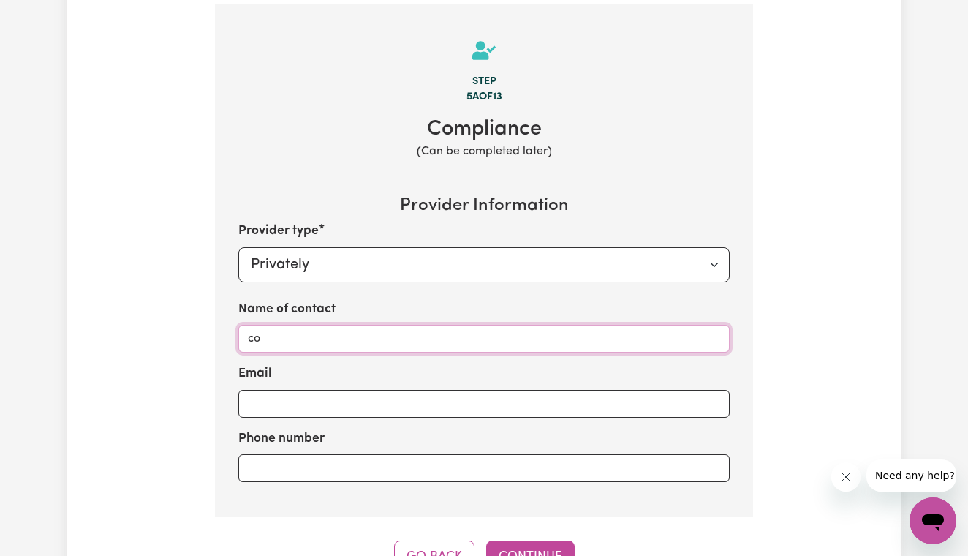
type input "c"
type input "[PERSON_NAME]"
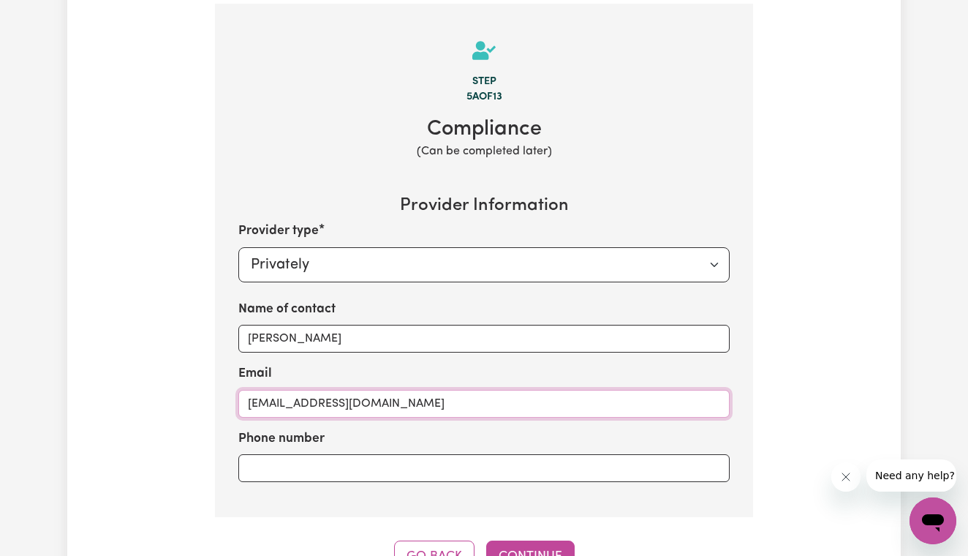
type input "[EMAIL_ADDRESS][DOMAIN_NAME]"
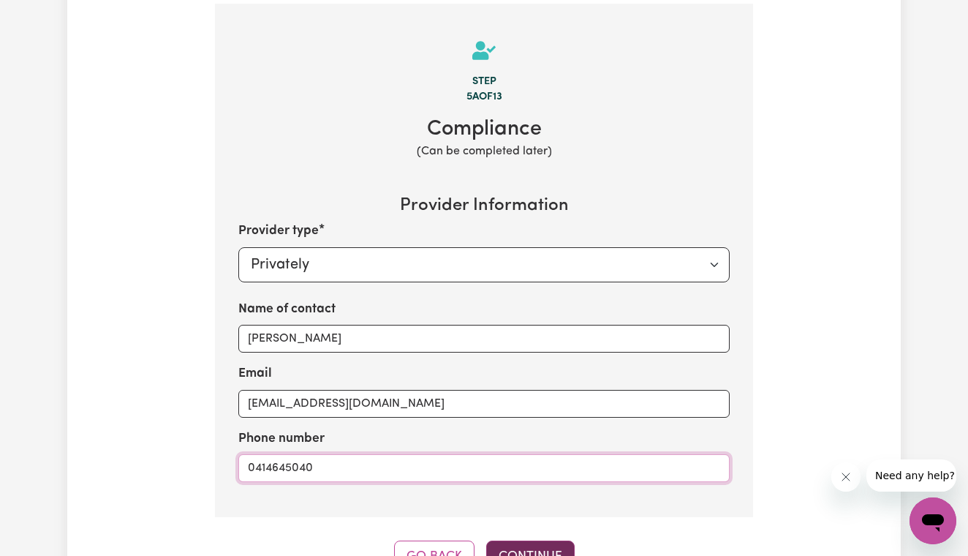
type input "0414645040"
click at [512, 552] on button "Continue" at bounding box center [530, 556] width 88 height 32
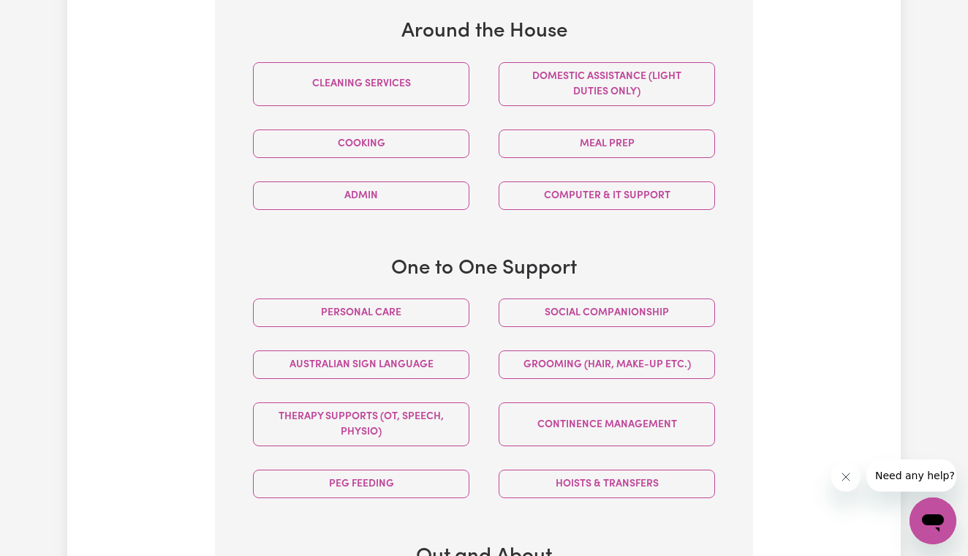
scroll to position [757, 0]
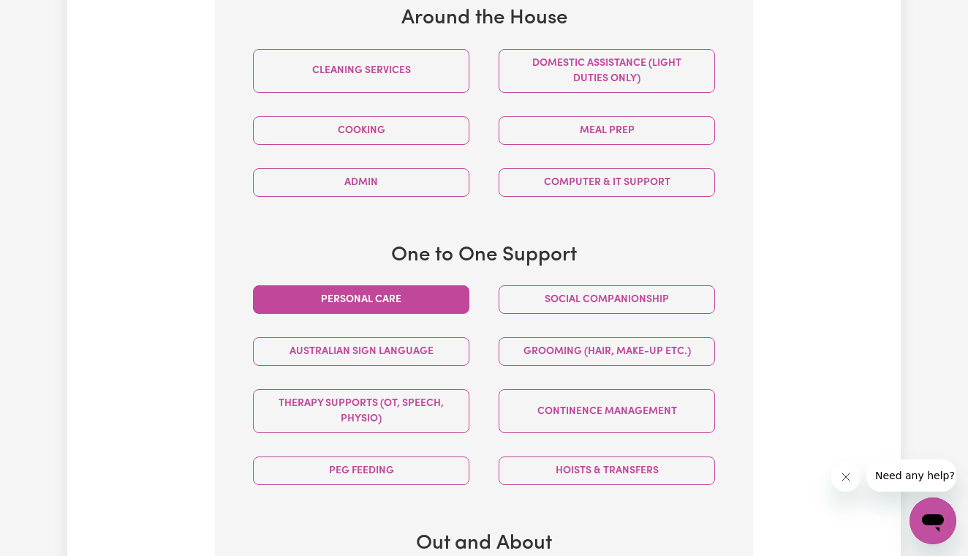
click at [387, 299] on button "Personal care" at bounding box center [361, 299] width 216 height 29
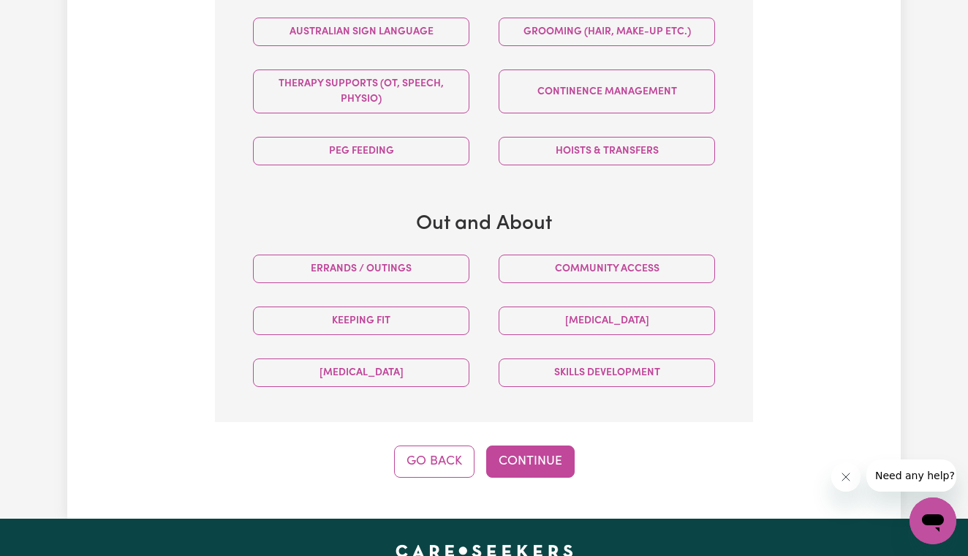
scroll to position [1077, 0]
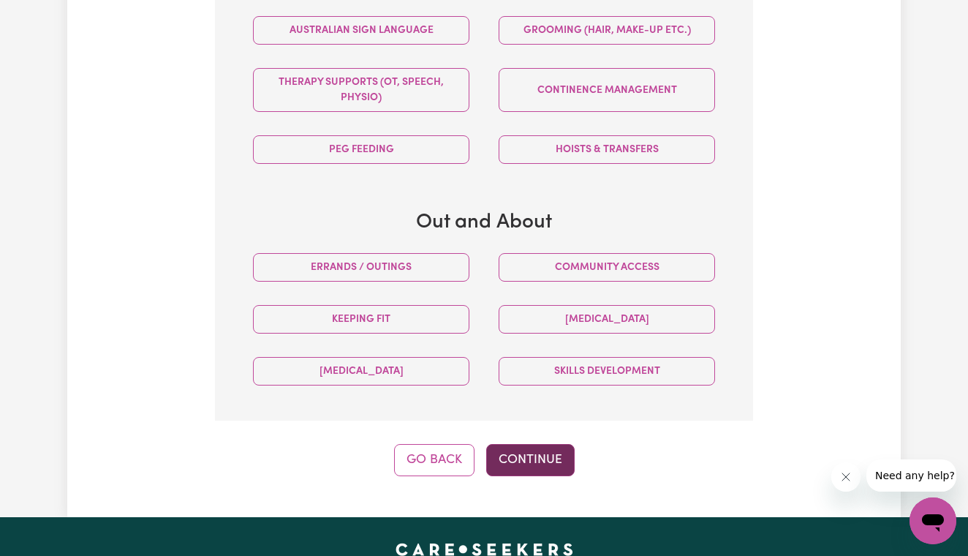
click at [507, 454] on button "Continue" at bounding box center [530, 460] width 88 height 32
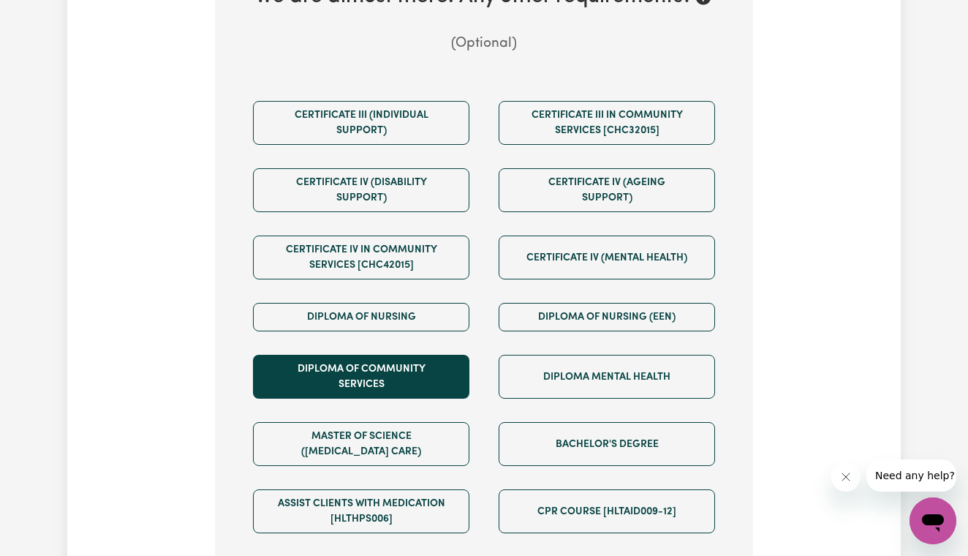
scroll to position [647, 0]
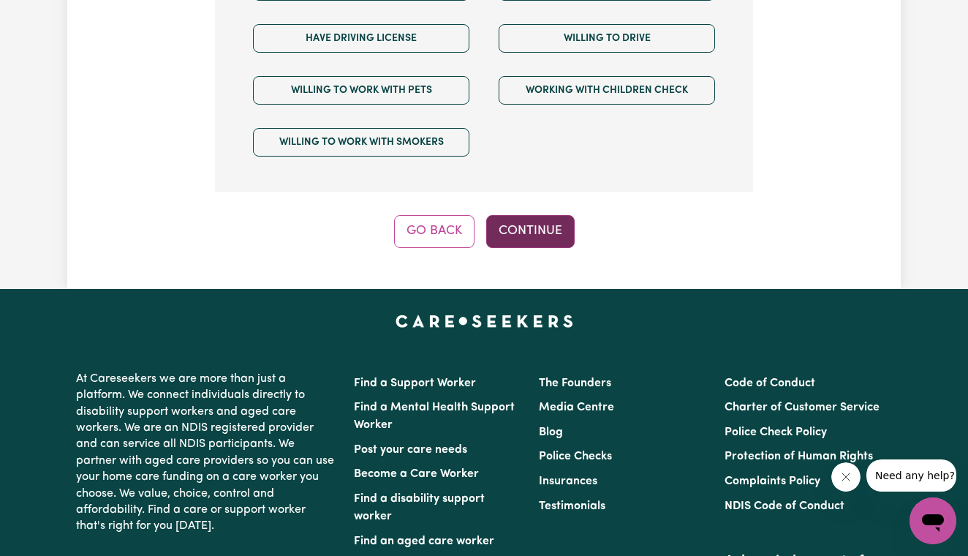
click at [519, 215] on button "Continue" at bounding box center [530, 231] width 88 height 32
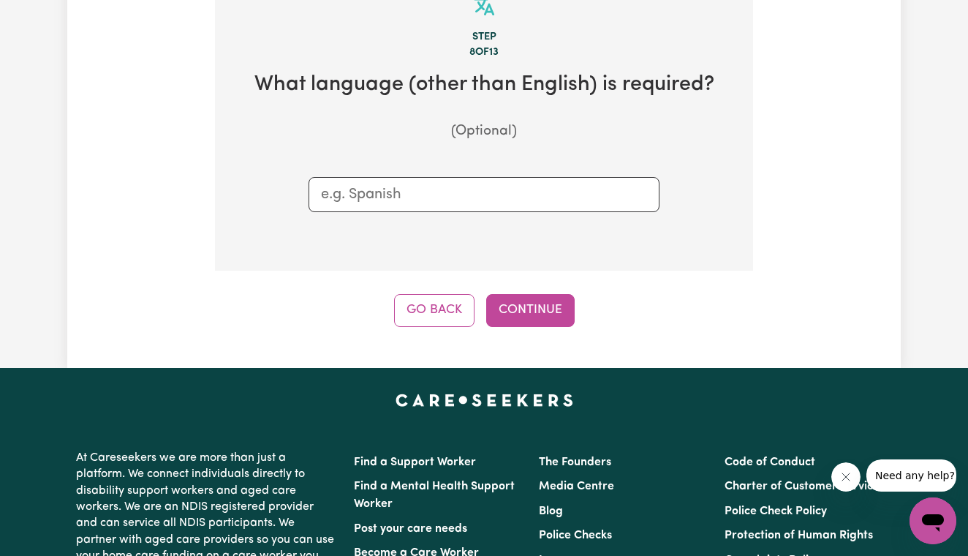
scroll to position [562, 1]
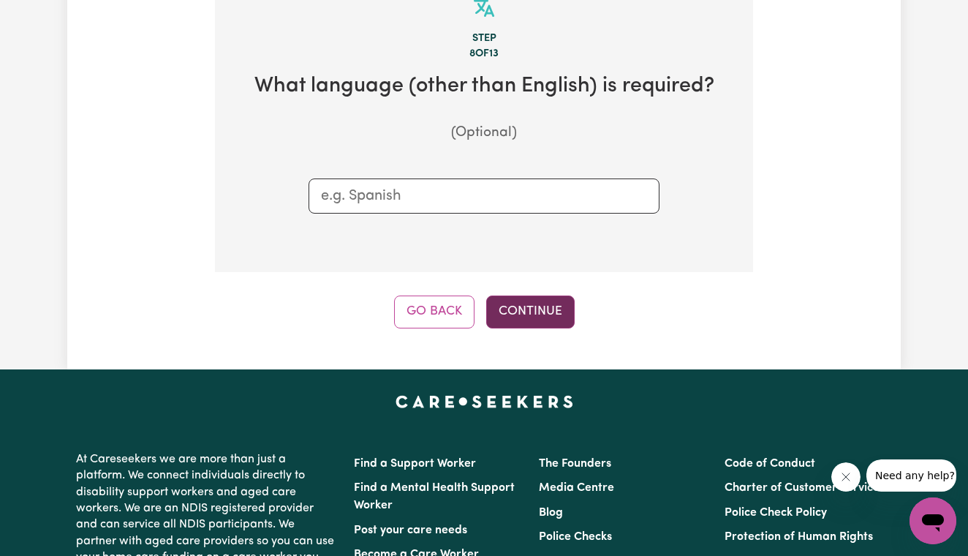
click at [526, 303] on button "Continue" at bounding box center [530, 311] width 88 height 32
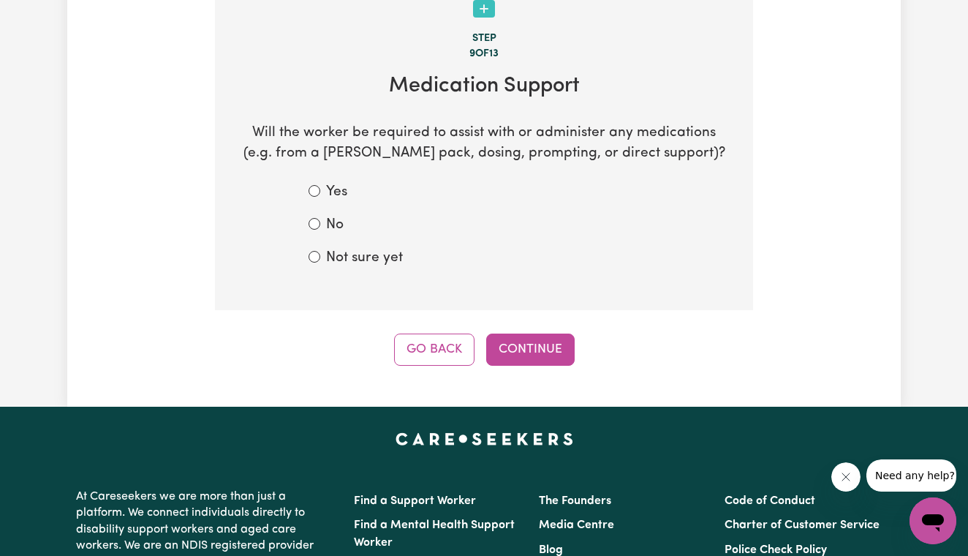
scroll to position [516, 0]
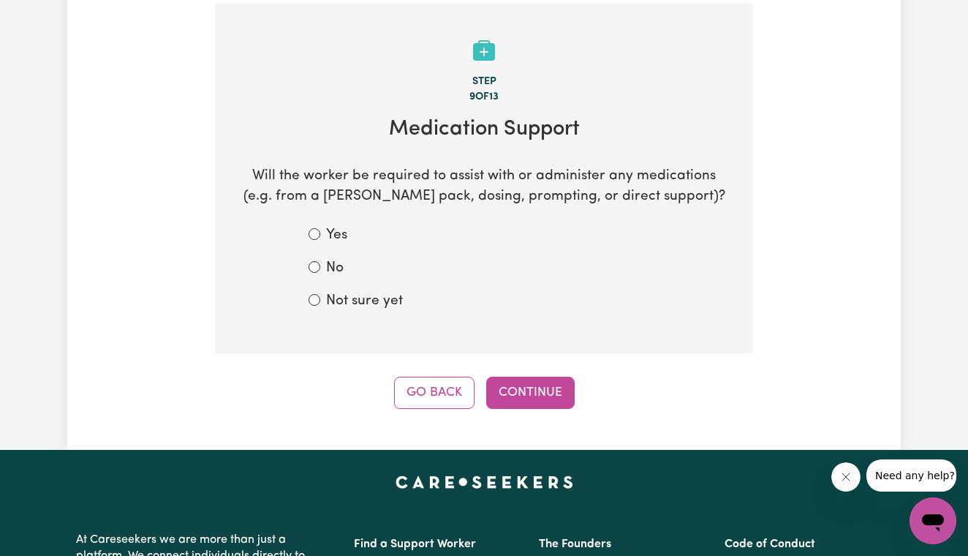
click at [319, 261] on input "No" at bounding box center [314, 267] width 12 height 12
radio input "true"
click at [501, 377] on button "Continue" at bounding box center [530, 392] width 88 height 32
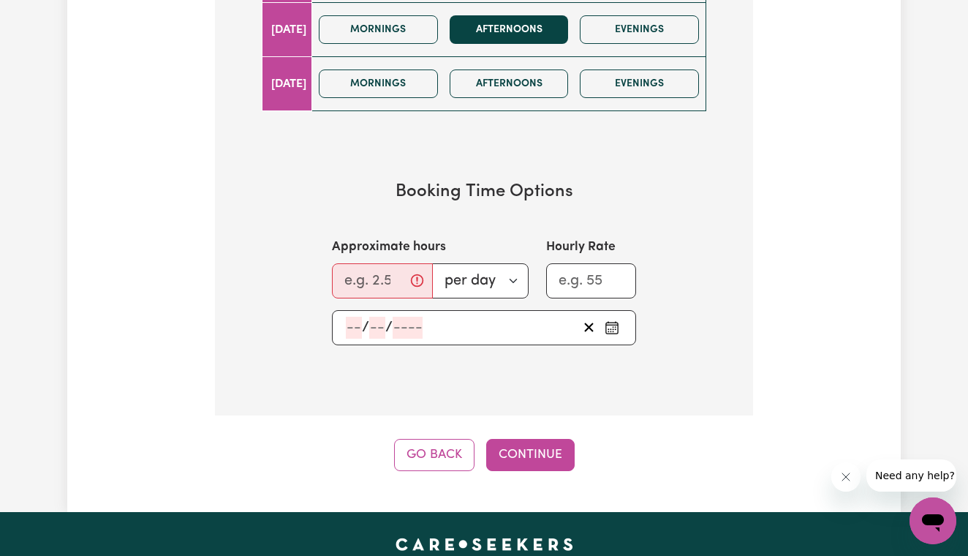
scroll to position [1093, 0]
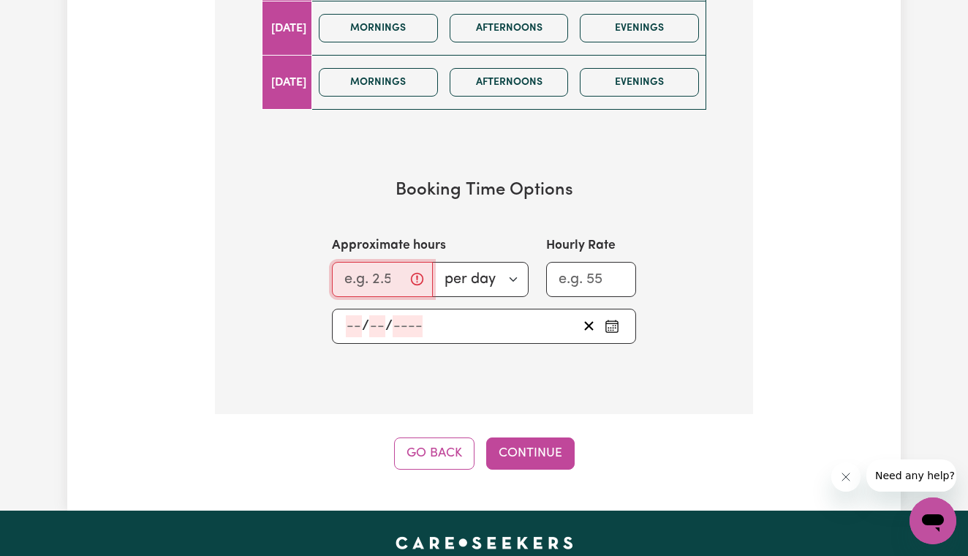
click at [416, 273] on input "Approximate hours" at bounding box center [382, 279] width 101 height 35
click at [393, 267] on input "0.25" at bounding box center [382, 279] width 101 height 35
click at [403, 269] on input "1.25" at bounding box center [377, 279] width 91 height 35
click at [403, 269] on input "2.25" at bounding box center [377, 279] width 91 height 35
click at [403, 269] on input "3.25" at bounding box center [377, 279] width 91 height 35
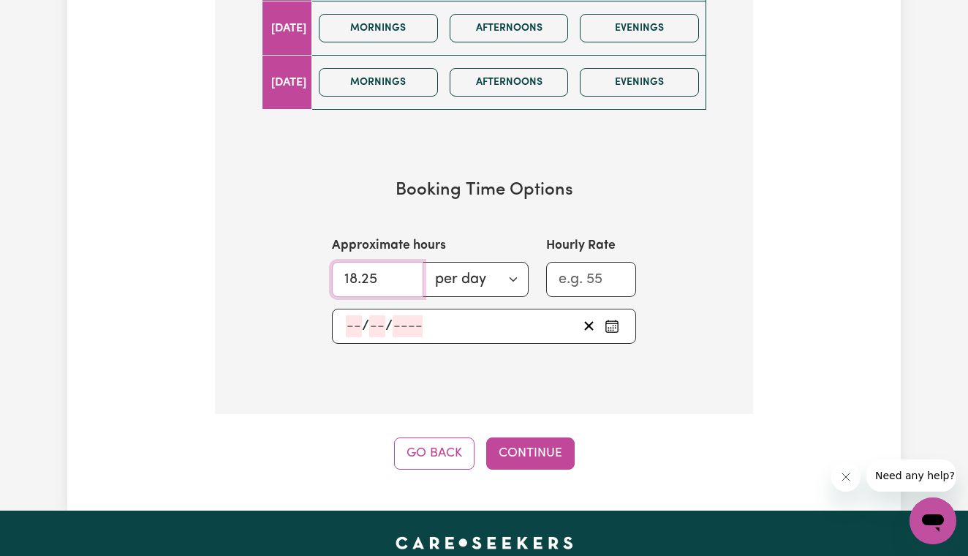
click at [403, 269] on input "18.25" at bounding box center [377, 279] width 91 height 35
click at [403, 276] on input "17.25" at bounding box center [377, 279] width 91 height 35
click at [403, 276] on input "16.25" at bounding box center [377, 279] width 91 height 35
click at [403, 276] on input "15.25" at bounding box center [377, 279] width 91 height 35
click at [403, 276] on input "14.25" at bounding box center [377, 279] width 91 height 35
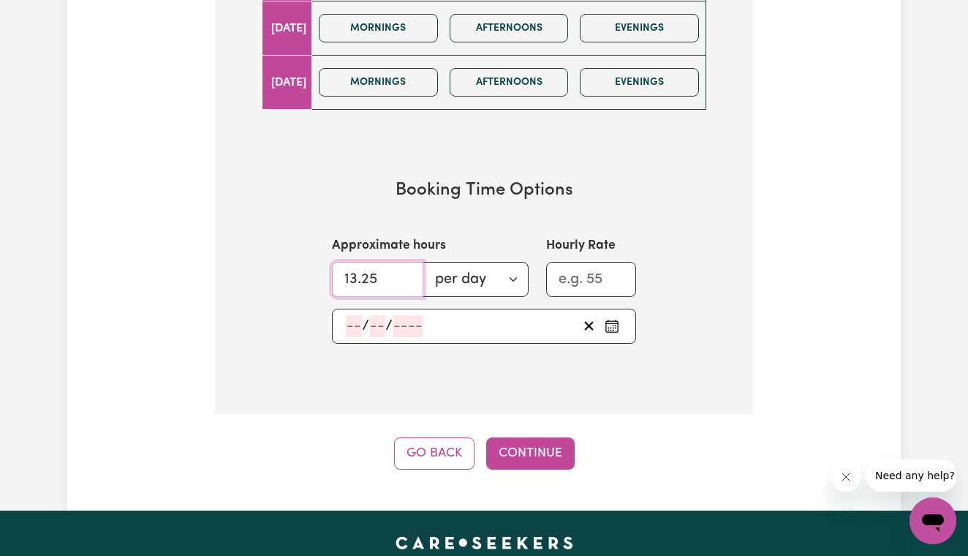
click at [403, 276] on input "13.25" at bounding box center [377, 279] width 91 height 35
click at [403, 276] on input "12.25" at bounding box center [377, 279] width 91 height 35
click at [403, 276] on input "11.25" at bounding box center [377, 279] width 91 height 35
click at [403, 276] on input "10.25" at bounding box center [377, 279] width 91 height 35
click at [403, 276] on input "9.25" at bounding box center [377, 279] width 91 height 35
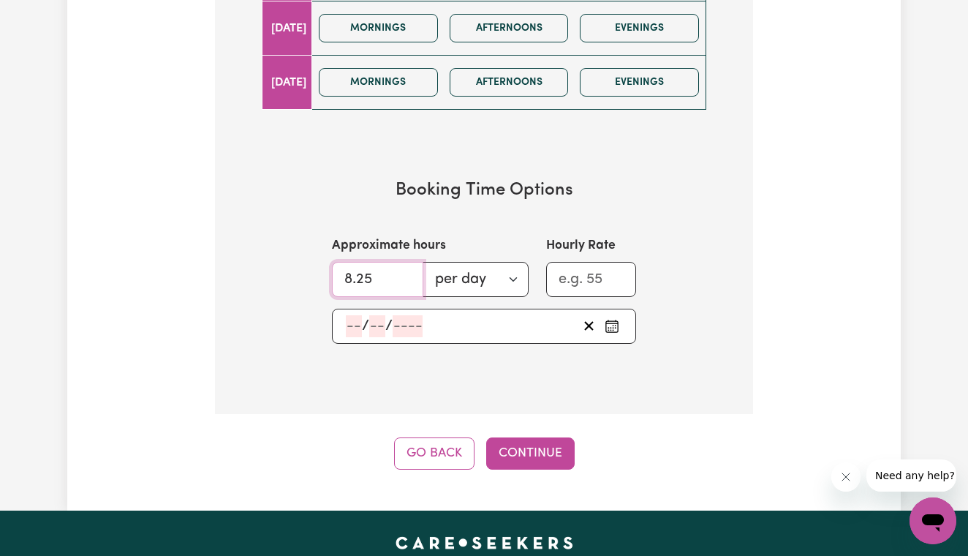
click at [403, 276] on input "8.25" at bounding box center [377, 279] width 91 height 35
click at [403, 276] on input "7.25" at bounding box center [377, 279] width 91 height 35
click at [403, 276] on input "6.25" at bounding box center [377, 279] width 91 height 35
click at [403, 276] on input "5.25" at bounding box center [377, 279] width 91 height 35
click at [403, 276] on input "4.25" at bounding box center [377, 279] width 91 height 35
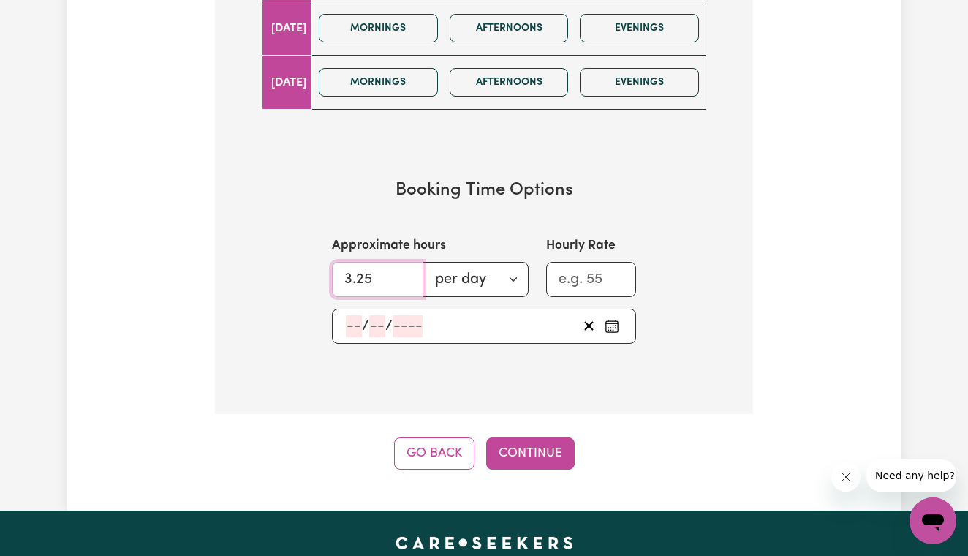
click at [403, 276] on input "3.25" at bounding box center [377, 279] width 91 height 35
click at [403, 276] on input "2.25" at bounding box center [377, 279] width 91 height 35
click at [403, 276] on input "1.25" at bounding box center [377, 279] width 91 height 35
click at [403, 269] on input "2.25" at bounding box center [377, 279] width 91 height 35
click at [403, 269] on input "3.25" at bounding box center [377, 279] width 91 height 35
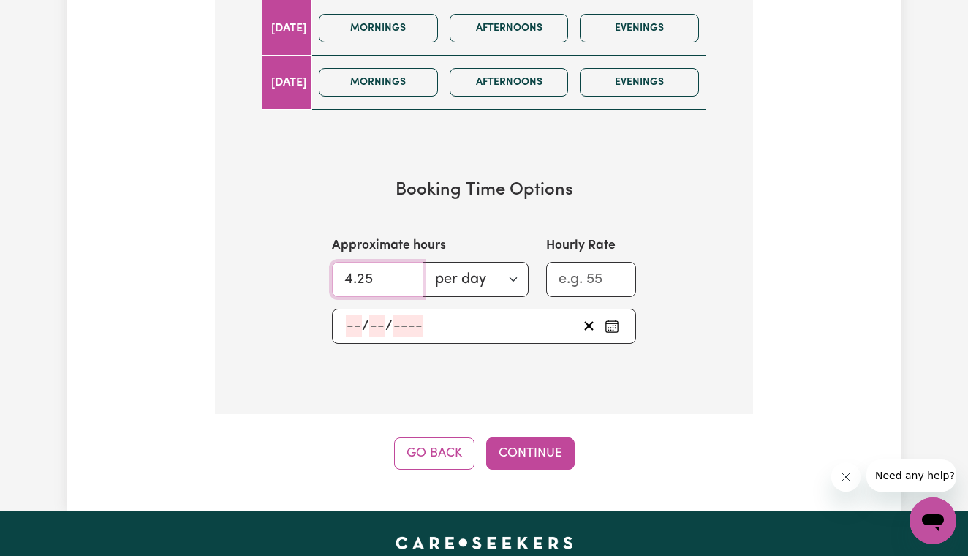
click at [403, 269] on input "4.25" at bounding box center [377, 279] width 91 height 35
click at [403, 269] on input "5.25" at bounding box center [377, 279] width 91 height 35
type input "6.25"
click at [405, 270] on input "6.25" at bounding box center [377, 279] width 91 height 35
click at [618, 268] on input "1" at bounding box center [591, 279] width 90 height 35
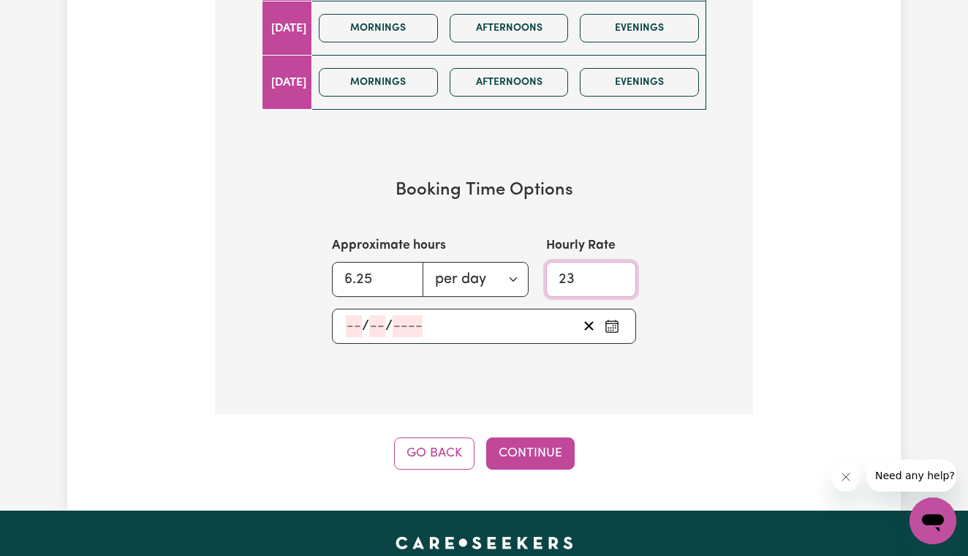
click at [616, 268] on input "23" at bounding box center [591, 279] width 90 height 35
click at [616, 268] on input "37" at bounding box center [591, 279] width 90 height 35
click at [616, 268] on input "38" at bounding box center [591, 279] width 90 height 35
click at [616, 268] on input "39" at bounding box center [591, 279] width 90 height 35
type input "40"
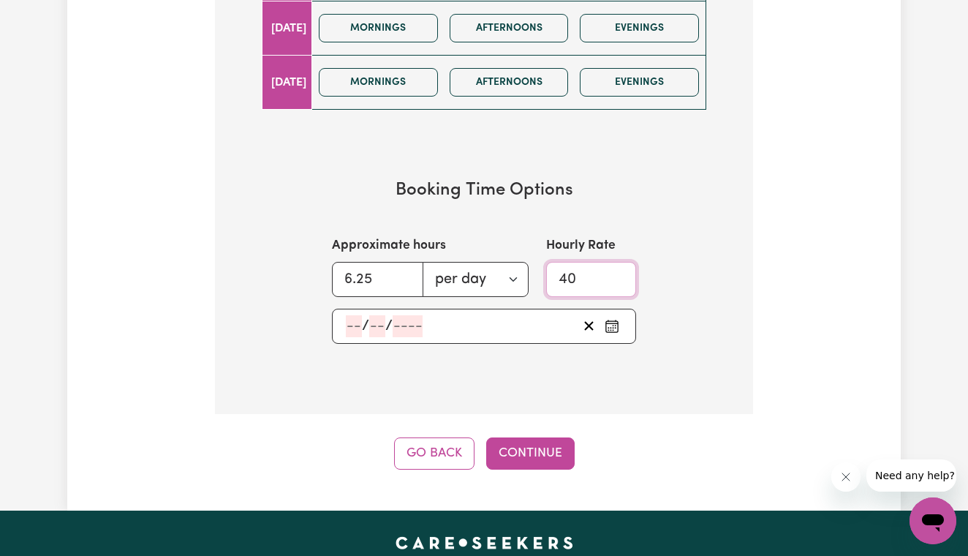
click at [616, 268] on input "40" at bounding box center [591, 279] width 90 height 35
click at [611, 319] on icon "Pick an approximate start date" at bounding box center [611, 326] width 15 height 15
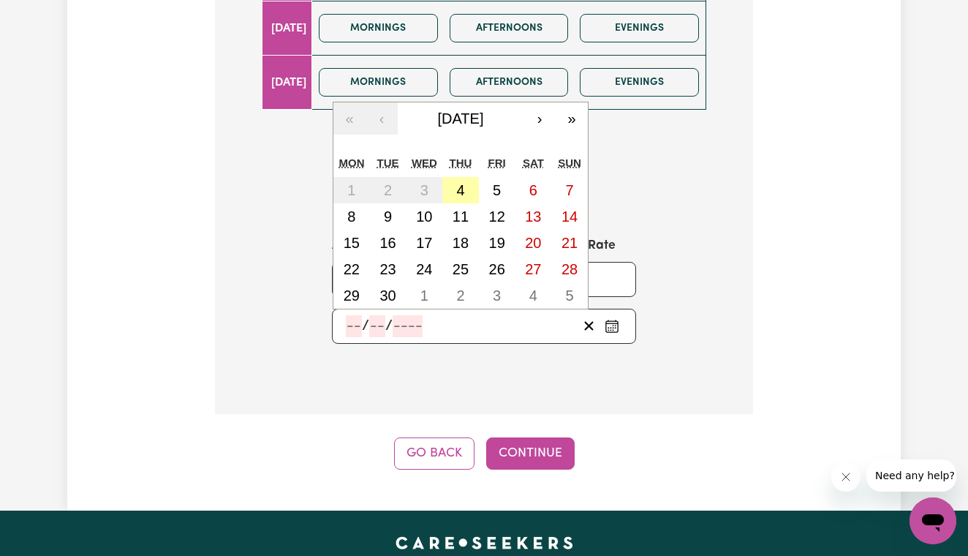
click at [468, 183] on button "4" at bounding box center [460, 190] width 37 height 26
type input "[DATE]"
type input "4"
type input "9"
type input "2025"
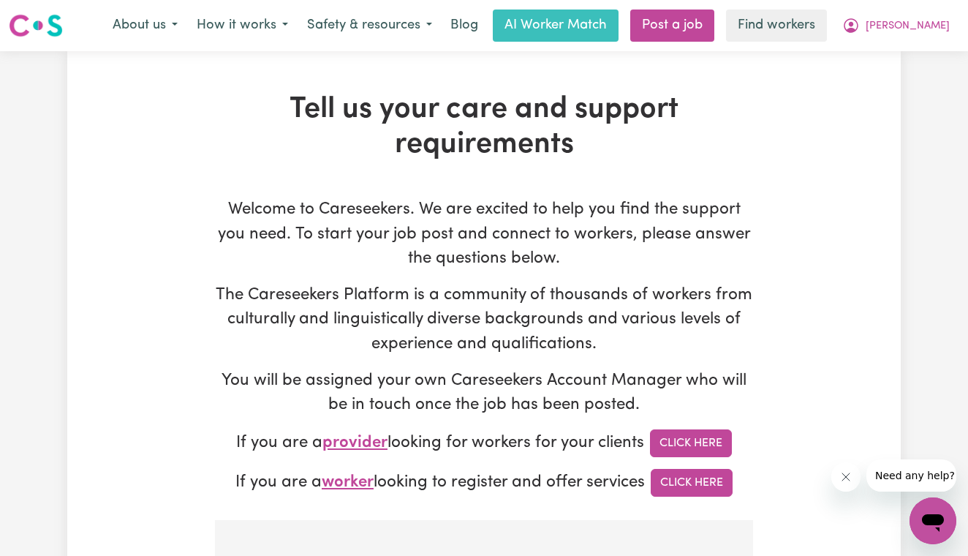
scroll to position [0, 0]
click at [47, 28] on img at bounding box center [36, 25] width 54 height 26
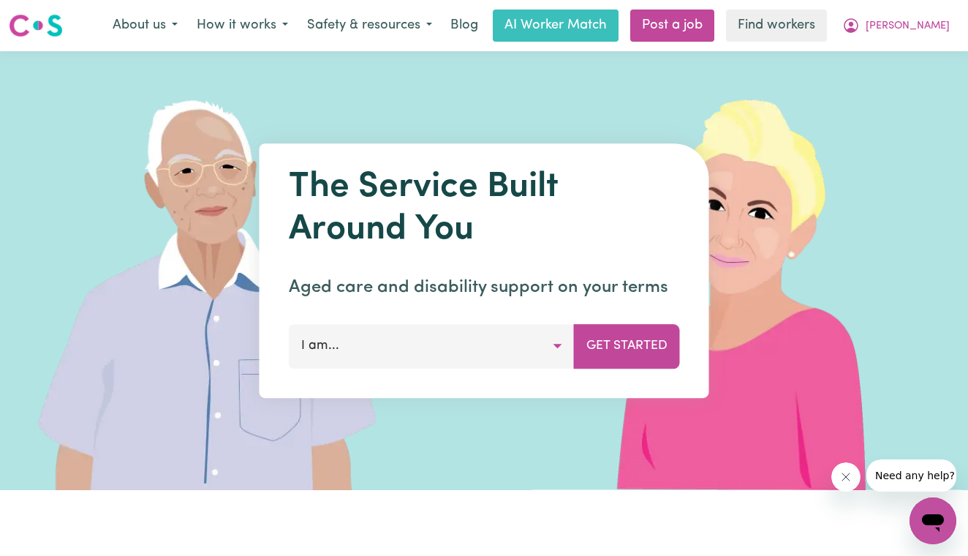
click at [556, 347] on button "I am..." at bounding box center [432, 346] width 286 height 44
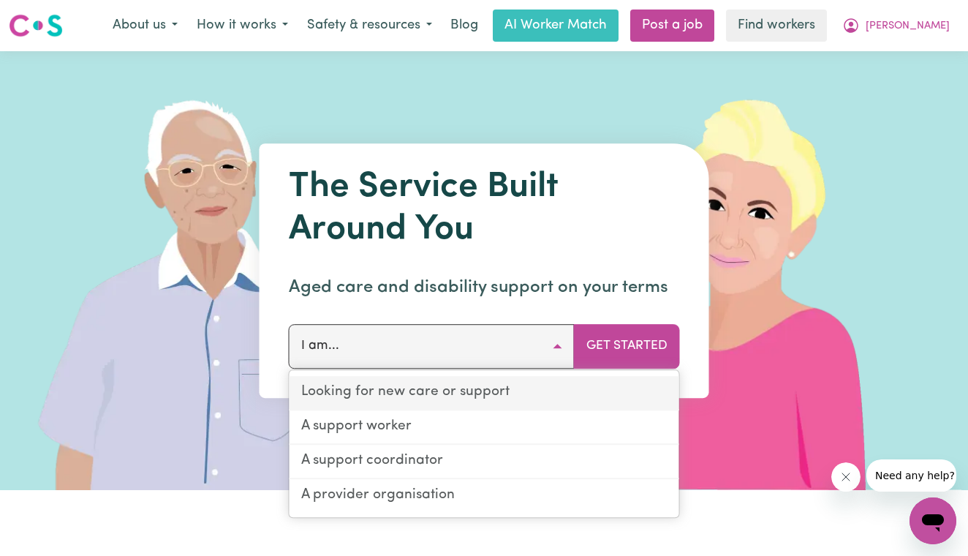
click at [517, 388] on link "Looking for new care or support" at bounding box center [484, 393] width 390 height 34
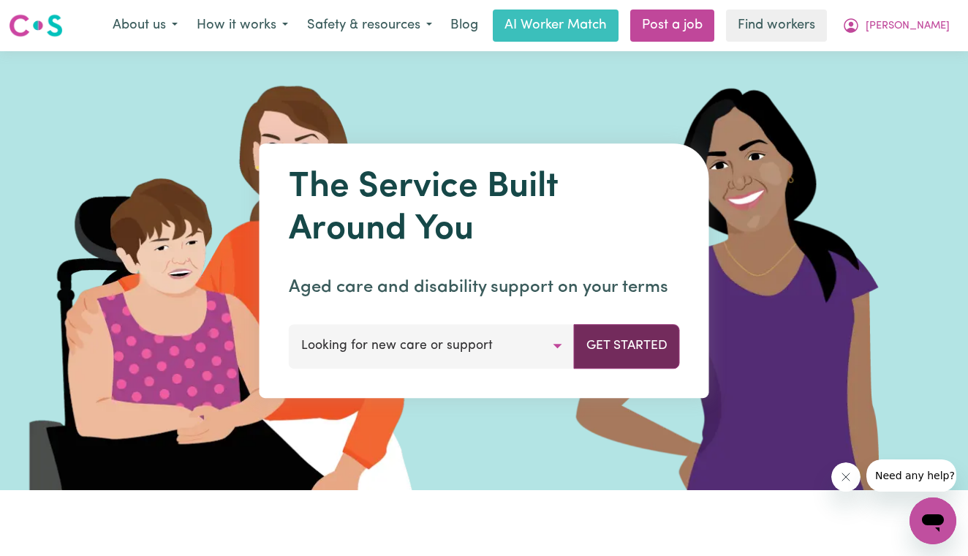
click at [603, 345] on button "Get Started" at bounding box center [627, 346] width 106 height 44
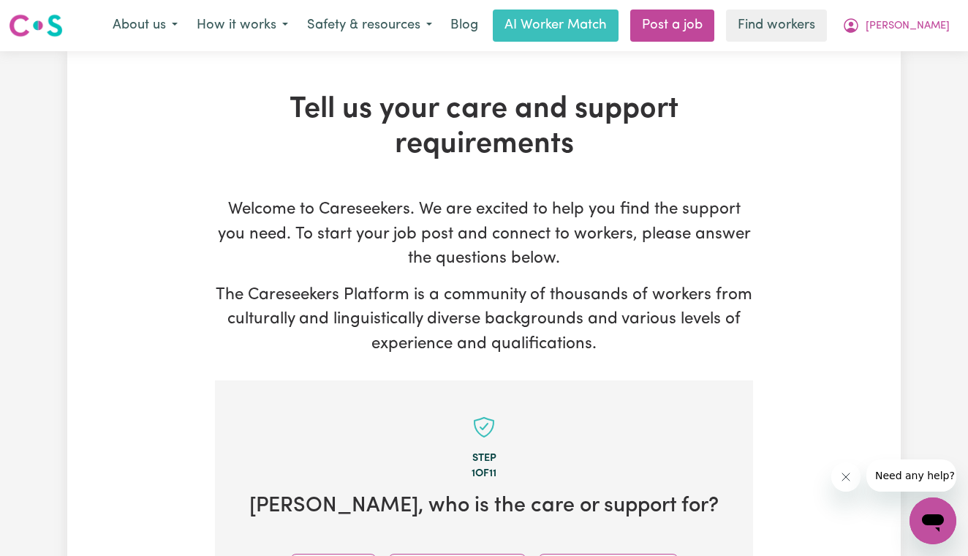
scroll to position [377, 0]
